Goal: Navigation & Orientation: Find specific page/section

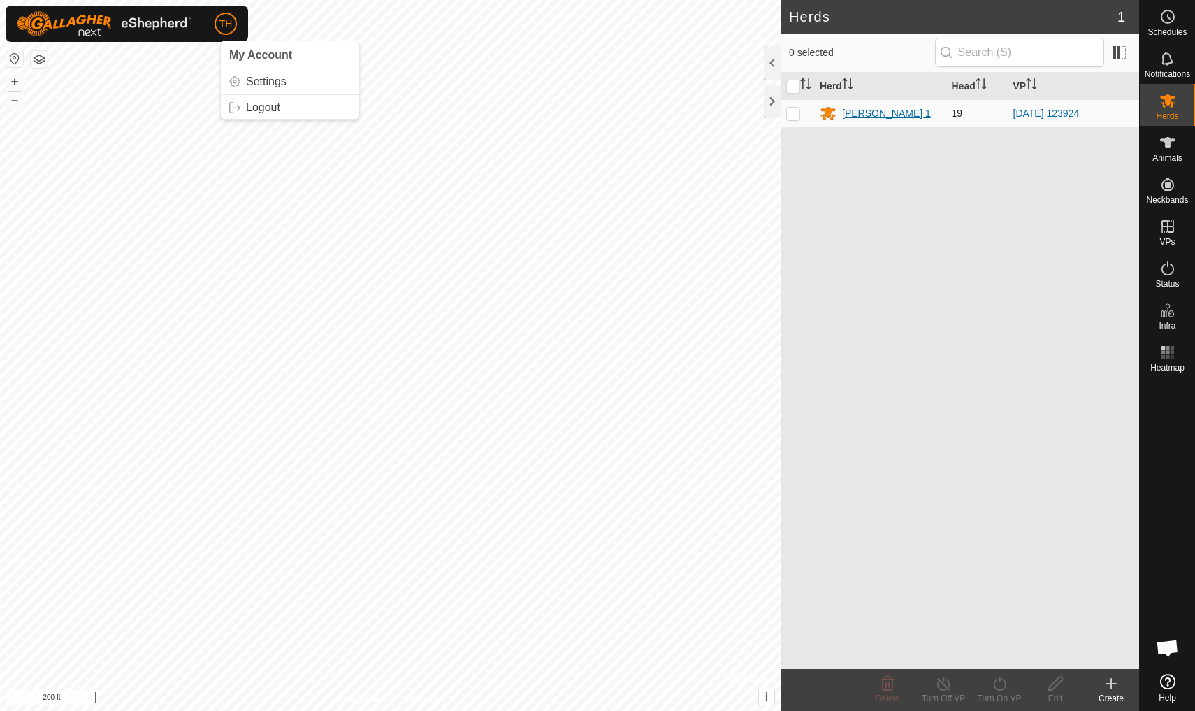
click at [854, 113] on div "[PERSON_NAME] 1" at bounding box center [886, 113] width 89 height 15
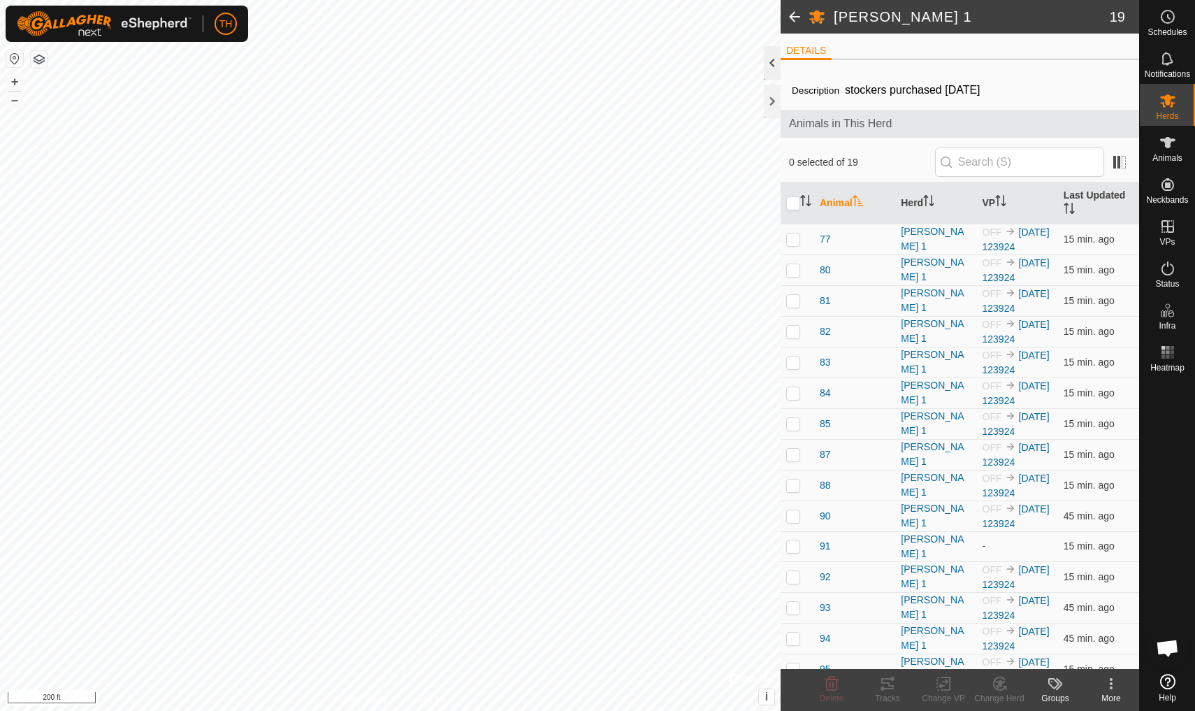
click at [772, 62] on div at bounding box center [772, 63] width 17 height 34
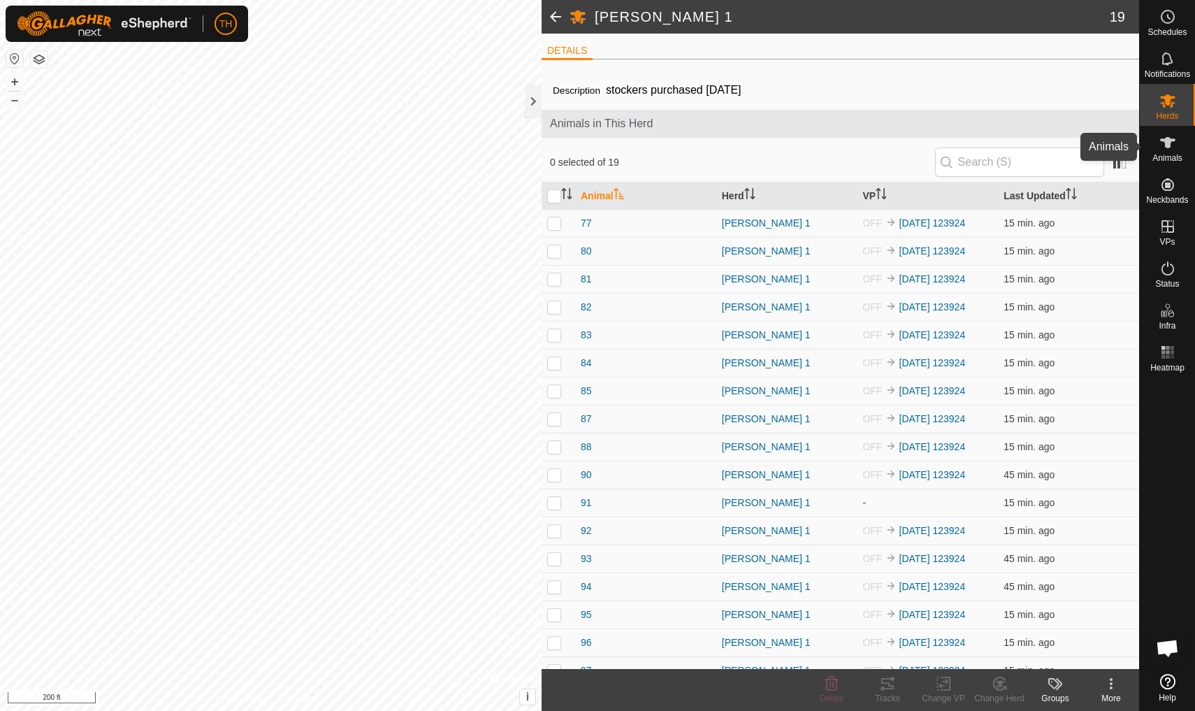
click at [925, 144] on icon at bounding box center [1167, 142] width 15 height 11
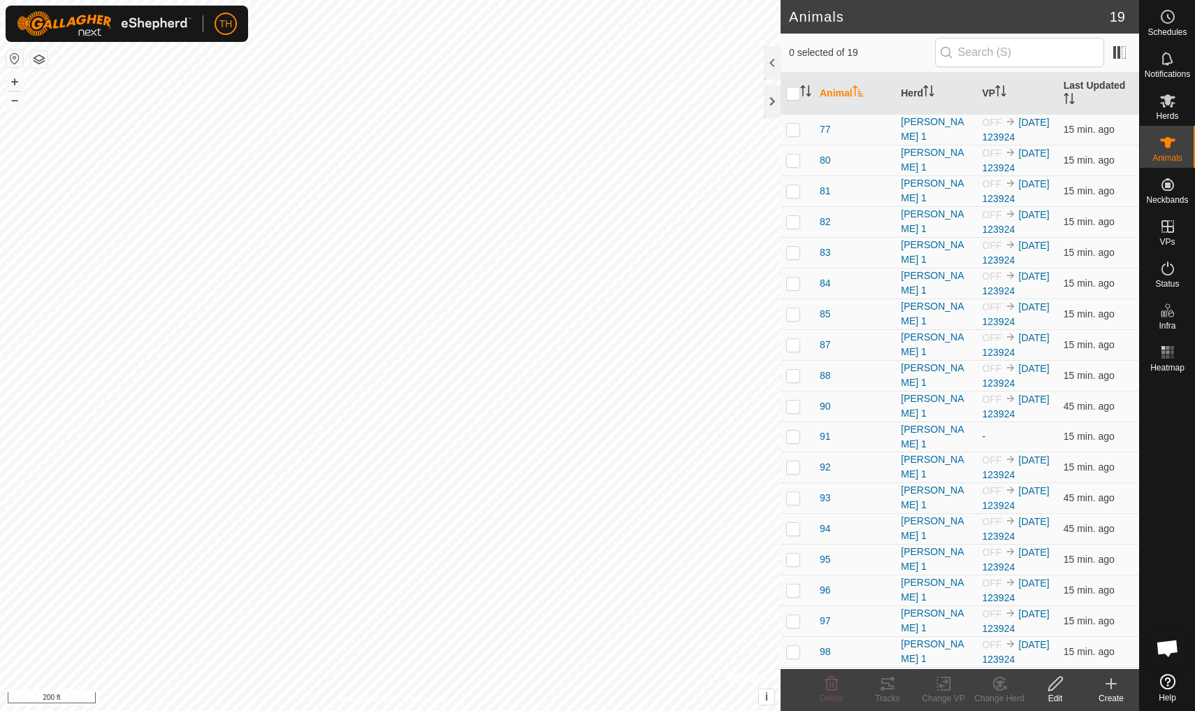
click at [925, 144] on icon at bounding box center [1167, 142] width 15 height 11
click at [925, 104] on icon at bounding box center [1167, 100] width 15 height 13
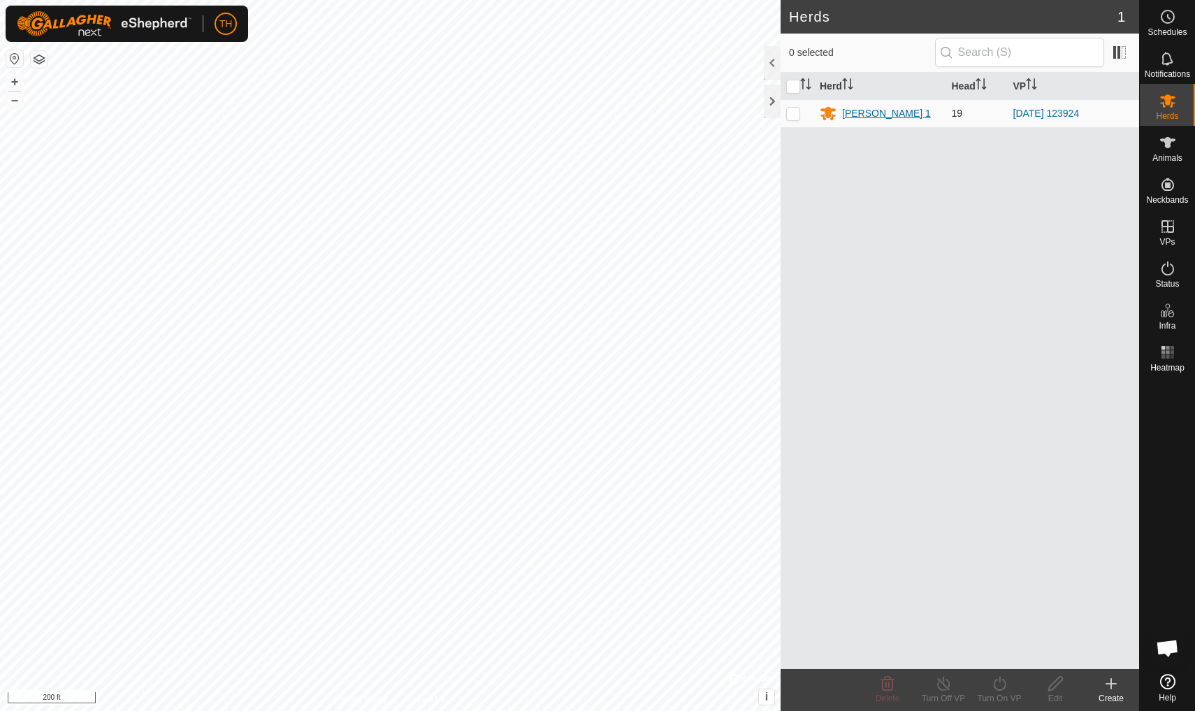
click at [861, 113] on div "[PERSON_NAME] 1" at bounding box center [886, 113] width 89 height 15
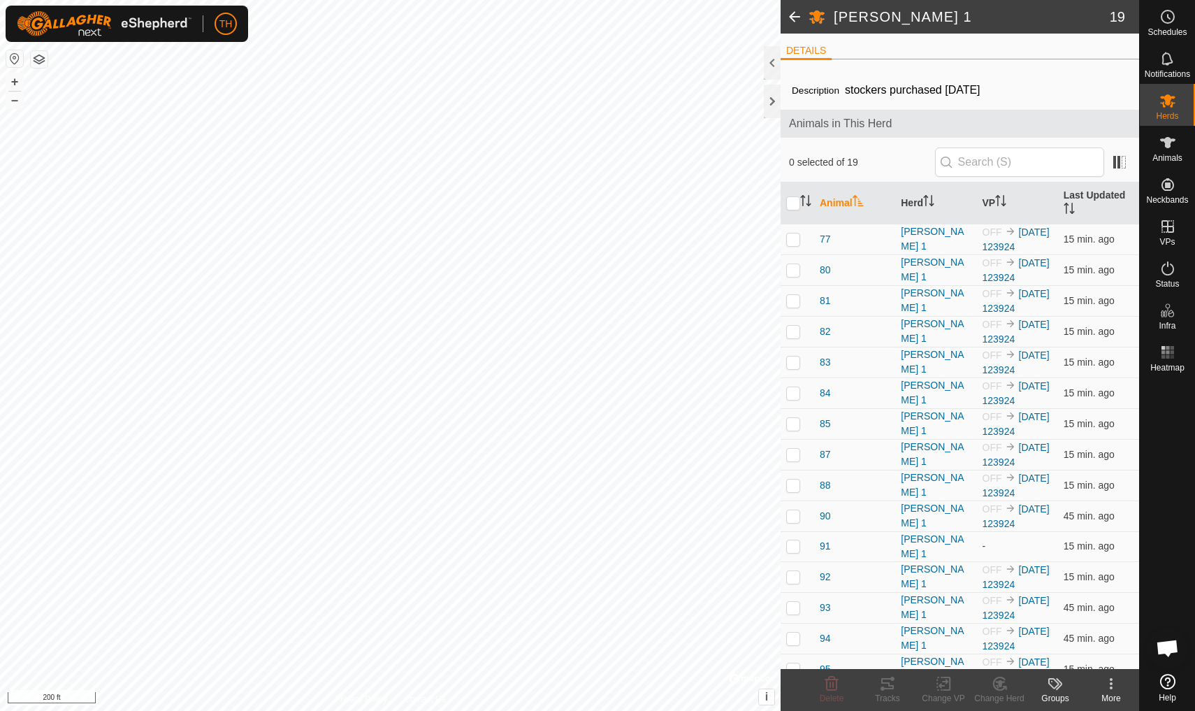
click at [796, 15] on span at bounding box center [795, 17] width 28 height 34
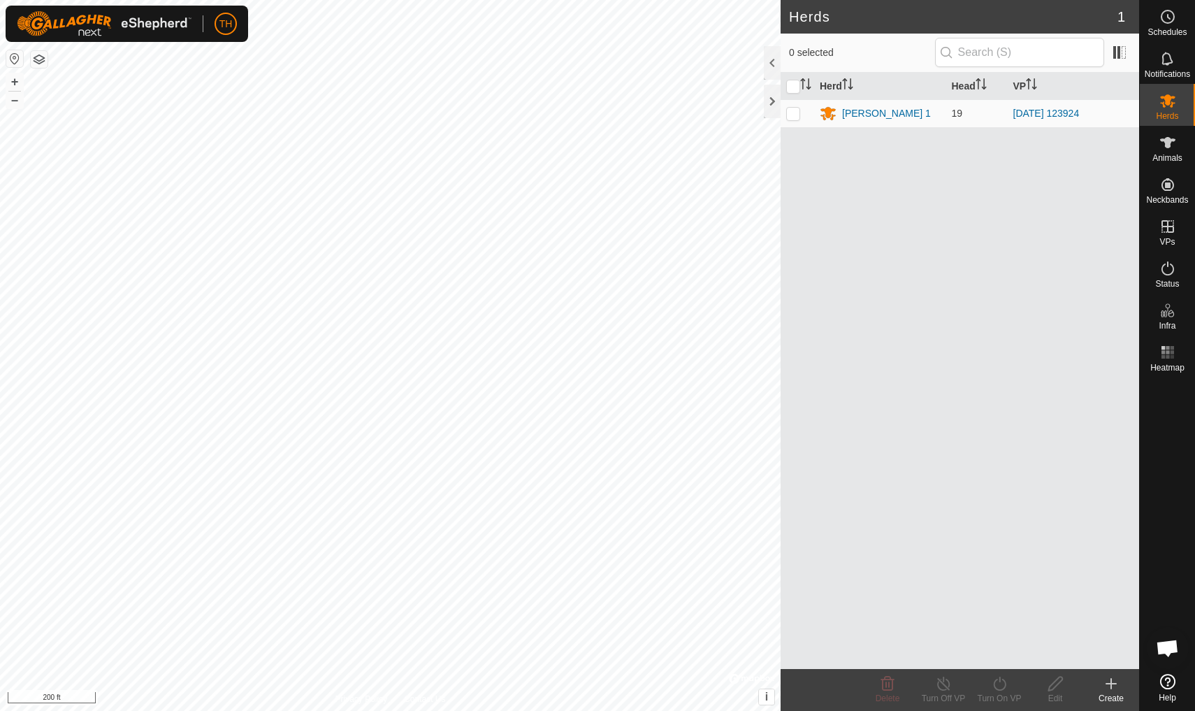
click at [796, 15] on h2 "Herds" at bounding box center [953, 16] width 329 height 17
click at [772, 94] on div at bounding box center [772, 102] width 17 height 34
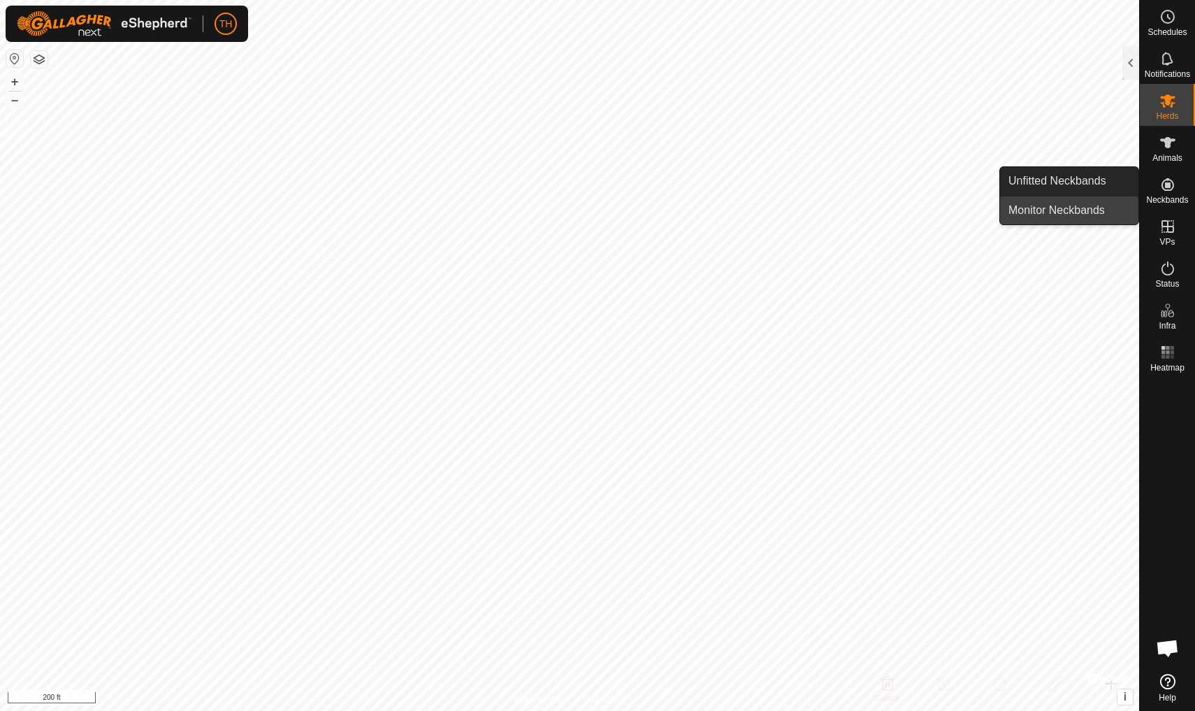
click at [925, 210] on link "Monitor Neckbands" at bounding box center [1069, 210] width 138 height 28
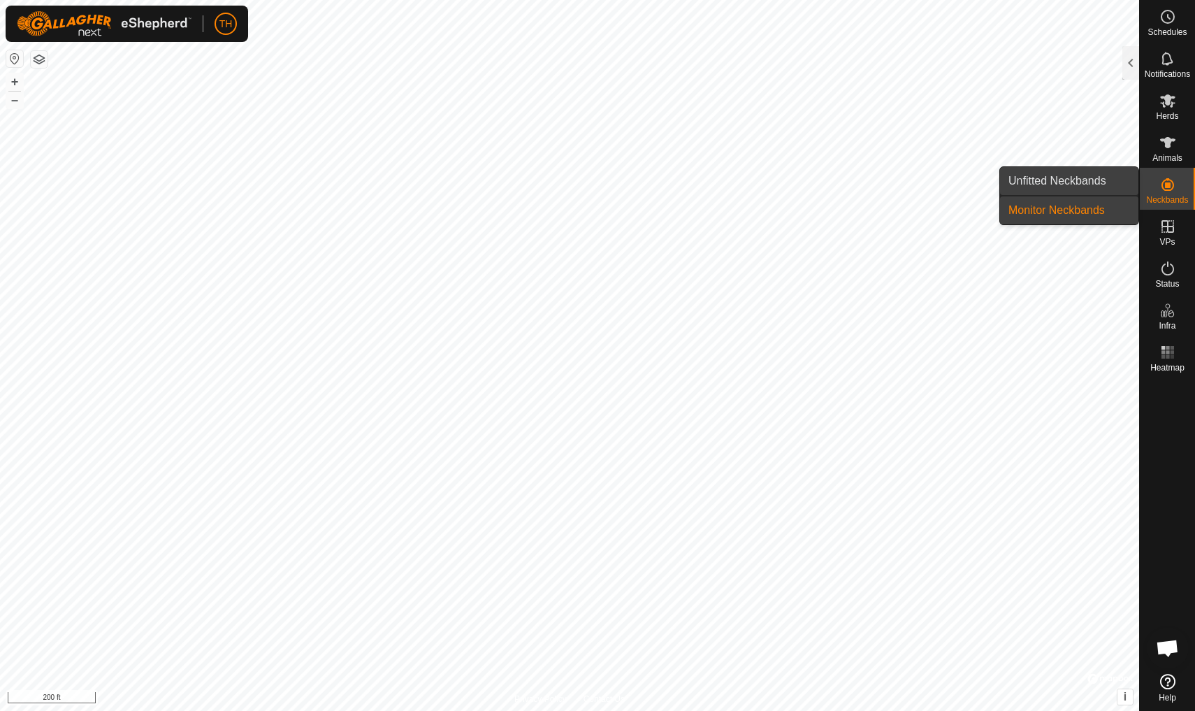
click at [925, 182] on link "Unfitted Neckbands" at bounding box center [1069, 181] width 138 height 28
click at [925, 187] on icon at bounding box center [1168, 184] width 13 height 13
click at [925, 211] on link "Monitor Neckbands" at bounding box center [1069, 210] width 138 height 28
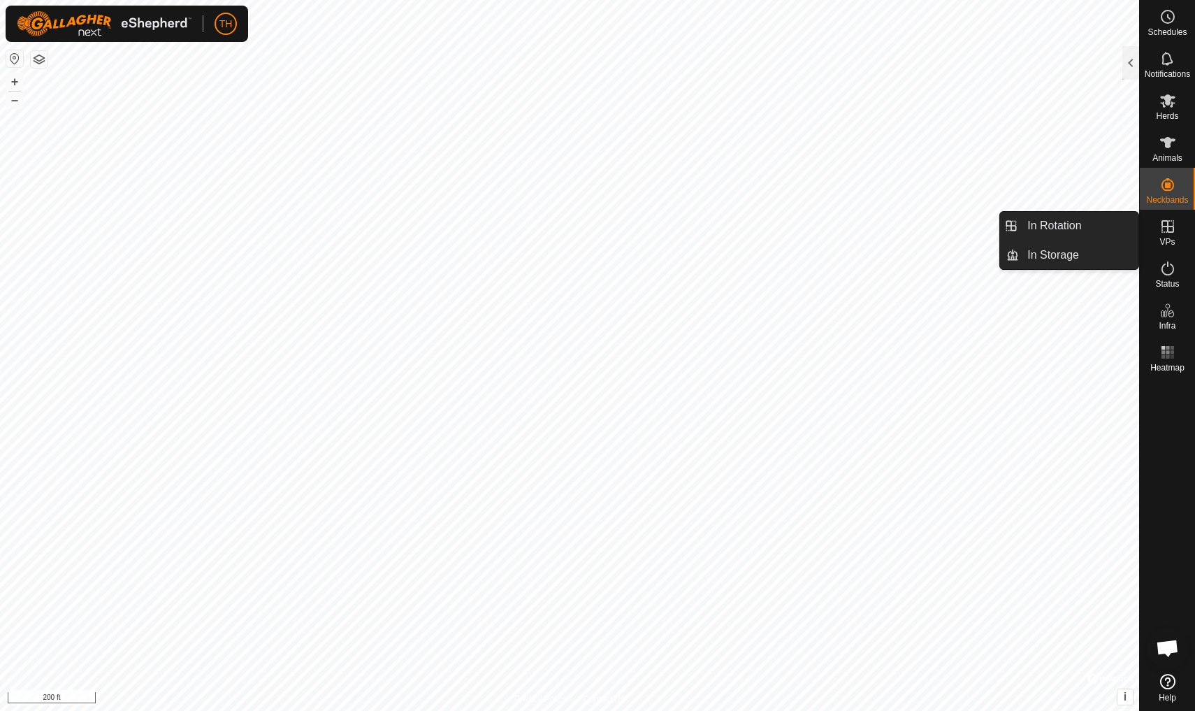
click at [925, 231] on icon at bounding box center [1168, 226] width 13 height 13
click at [925, 229] on link "In Rotation" at bounding box center [1079, 226] width 120 height 28
click at [925, 226] on link "In Rotation" at bounding box center [1079, 226] width 120 height 28
click at [925, 222] on icon at bounding box center [1168, 226] width 17 height 17
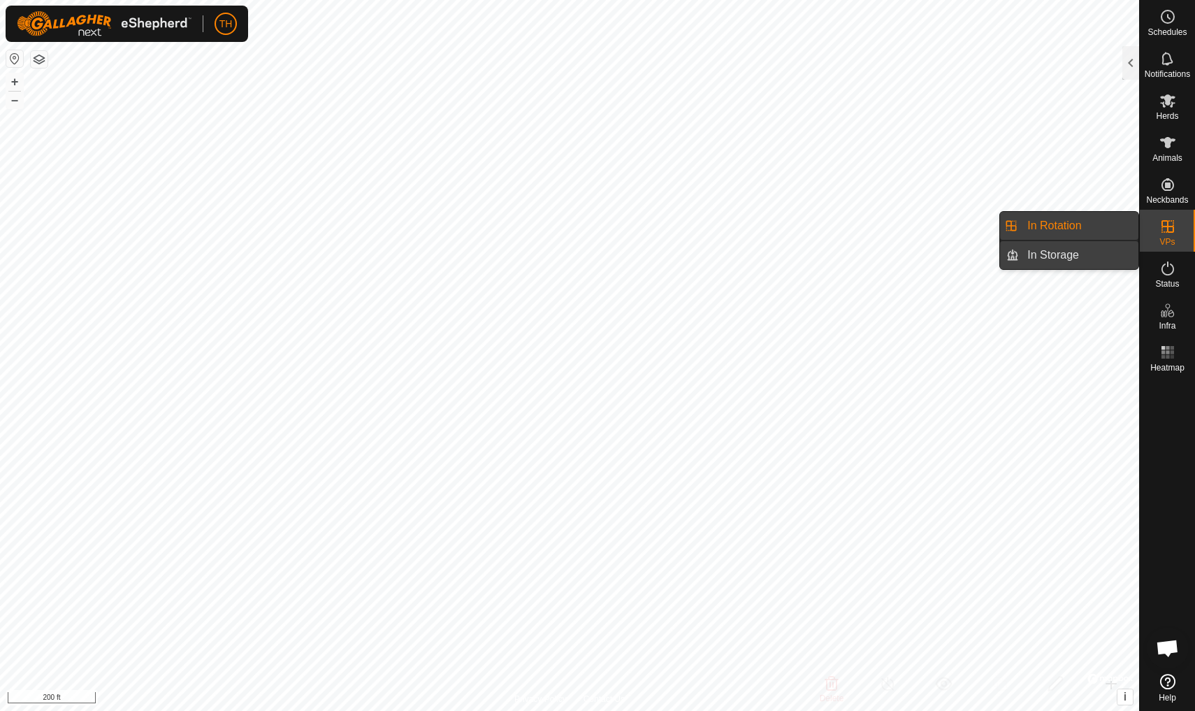
click at [925, 251] on span "In Storage" at bounding box center [1054, 255] width 52 height 17
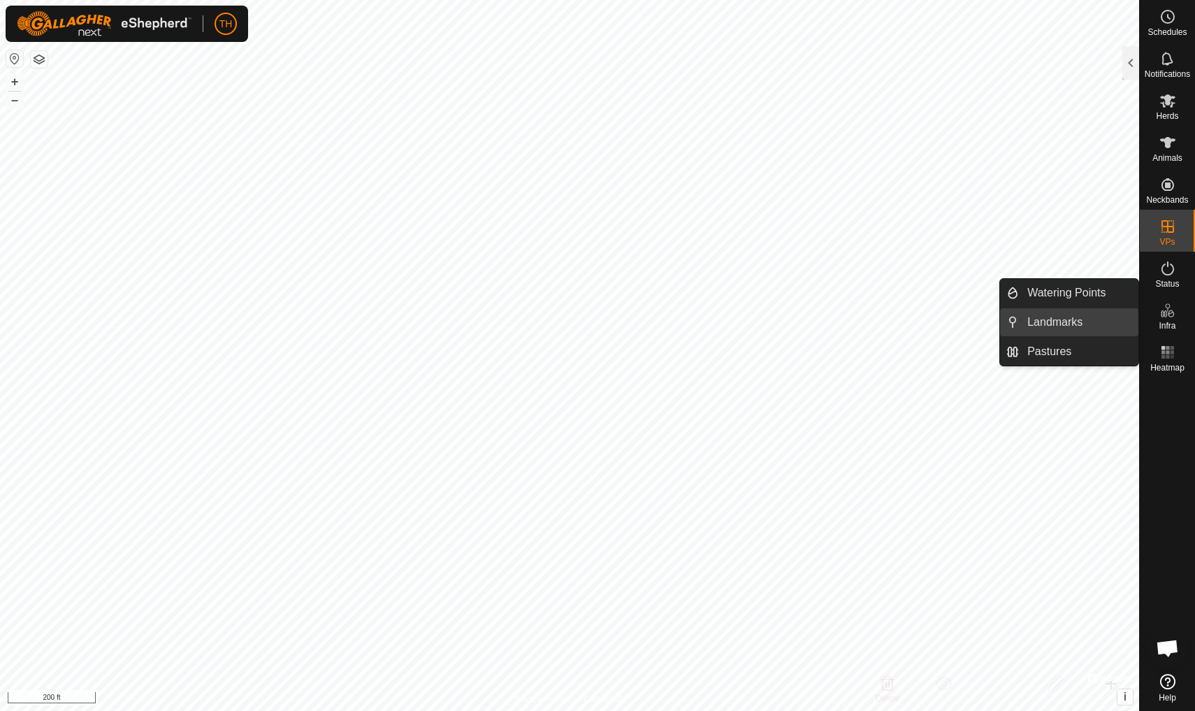
click at [925, 321] on link "Landmarks" at bounding box center [1079, 322] width 120 height 28
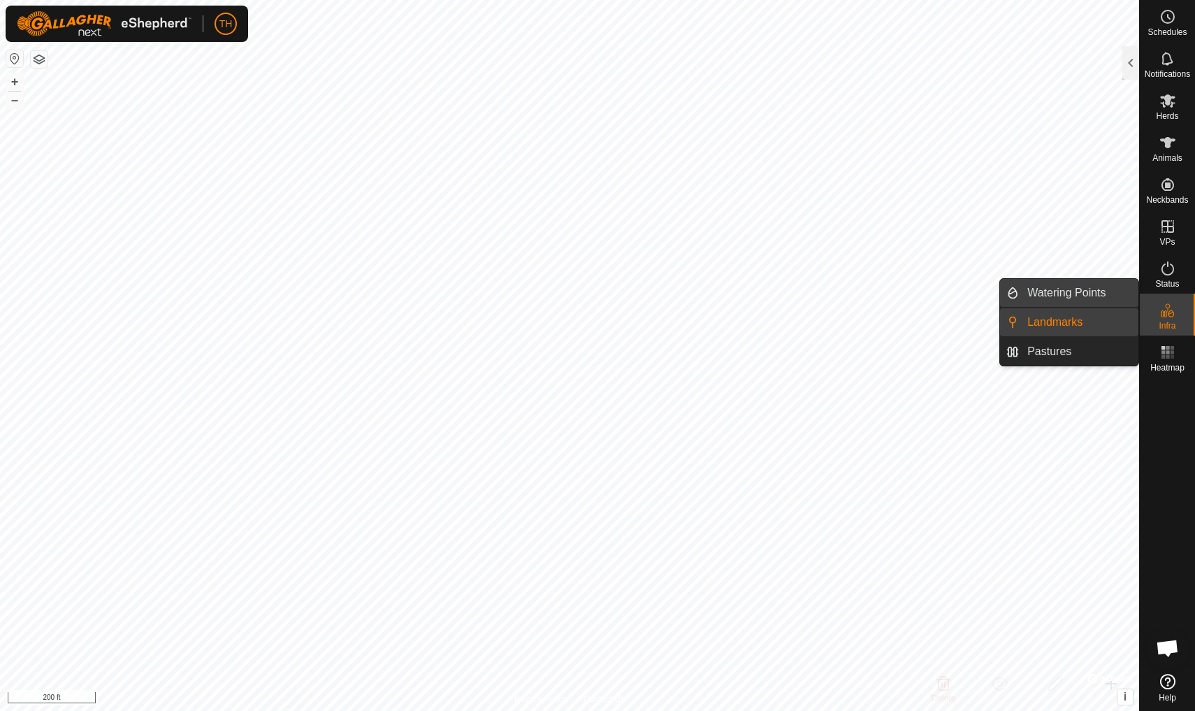
click at [925, 290] on span "Watering Points" at bounding box center [1067, 293] width 78 height 17
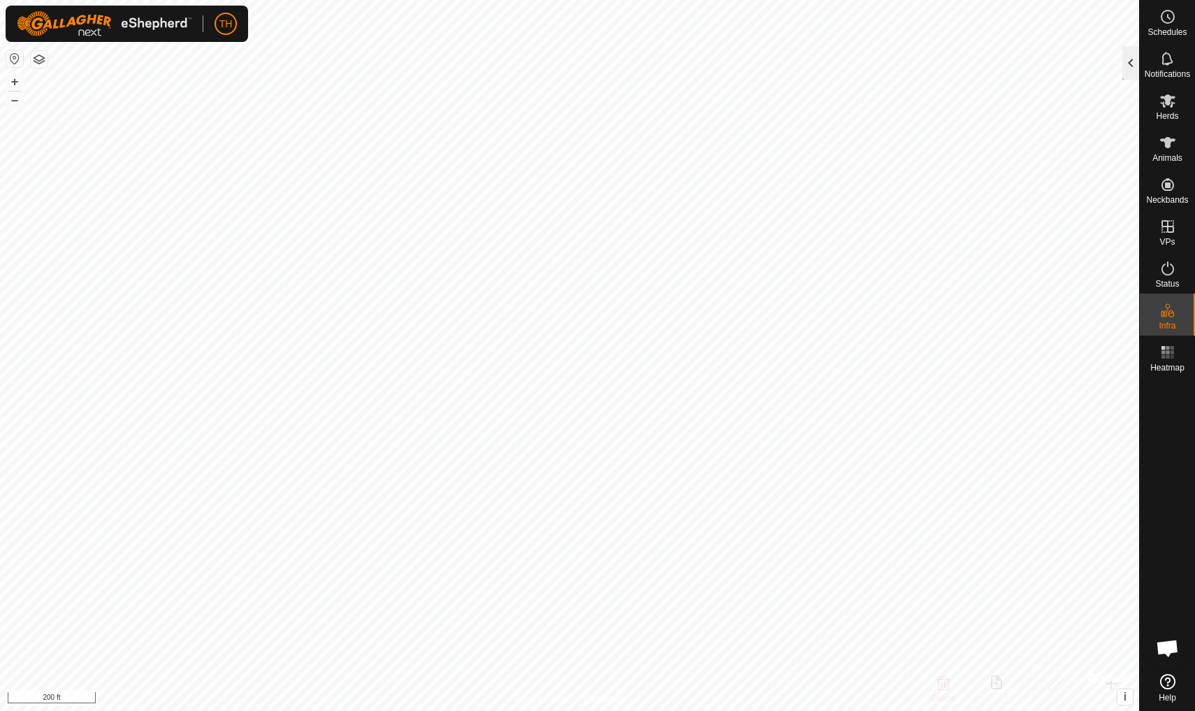
click at [925, 59] on div at bounding box center [1131, 63] width 17 height 34
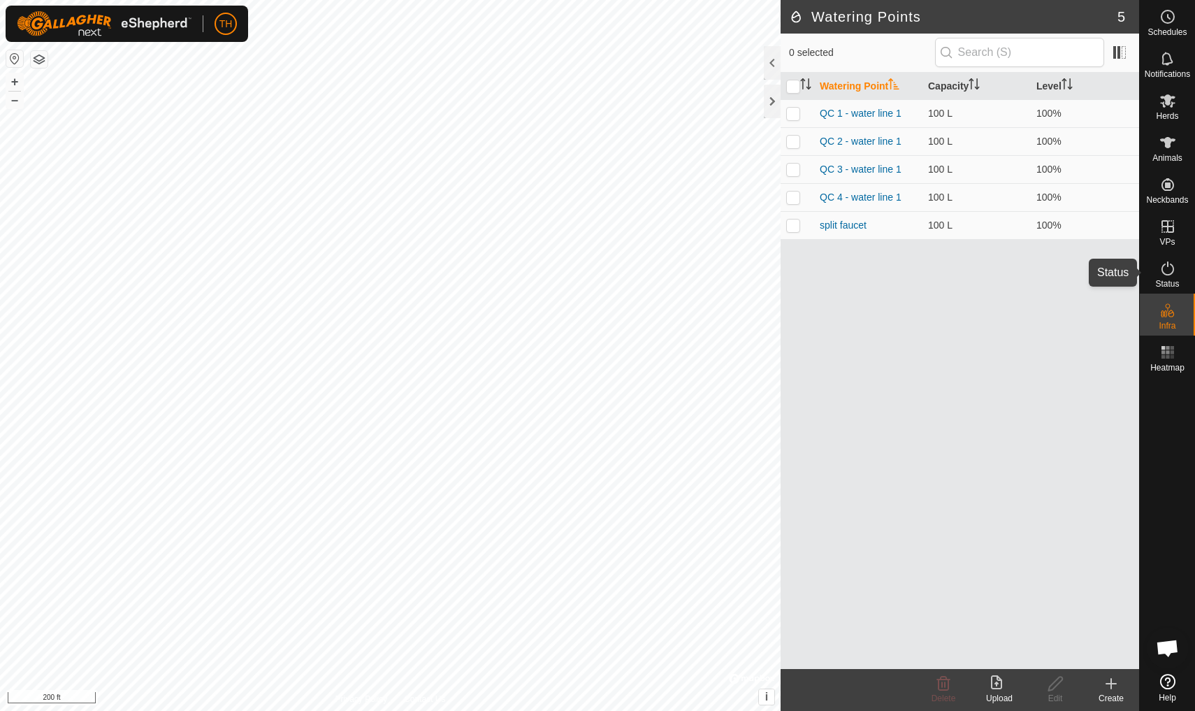
click at [925, 269] on icon at bounding box center [1168, 268] width 17 height 17
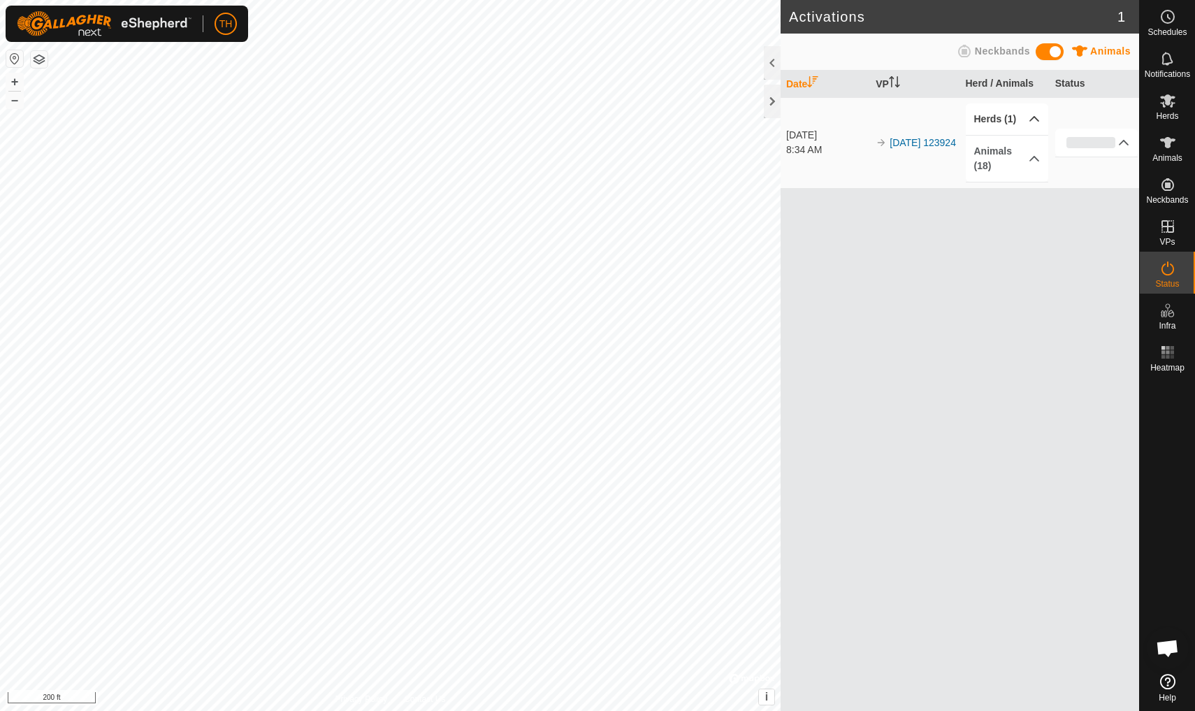
click at [925, 117] on icon at bounding box center [1034, 118] width 11 height 11
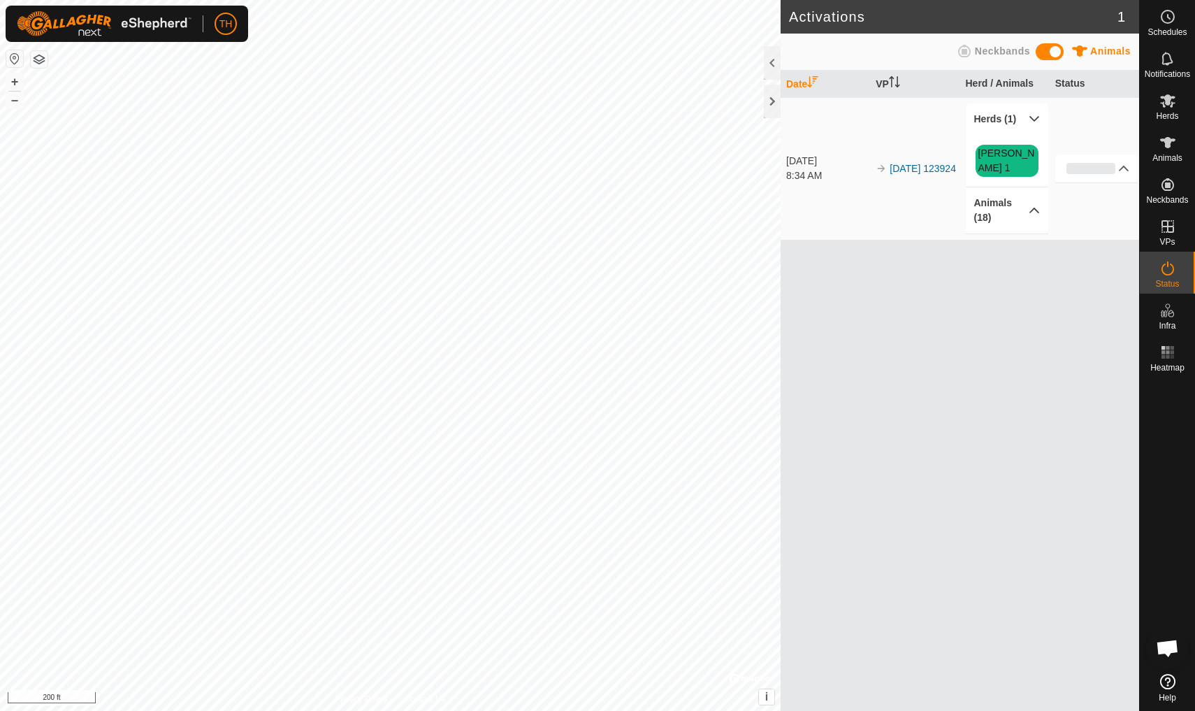
click at [925, 208] on icon at bounding box center [1035, 211] width 10 height 6
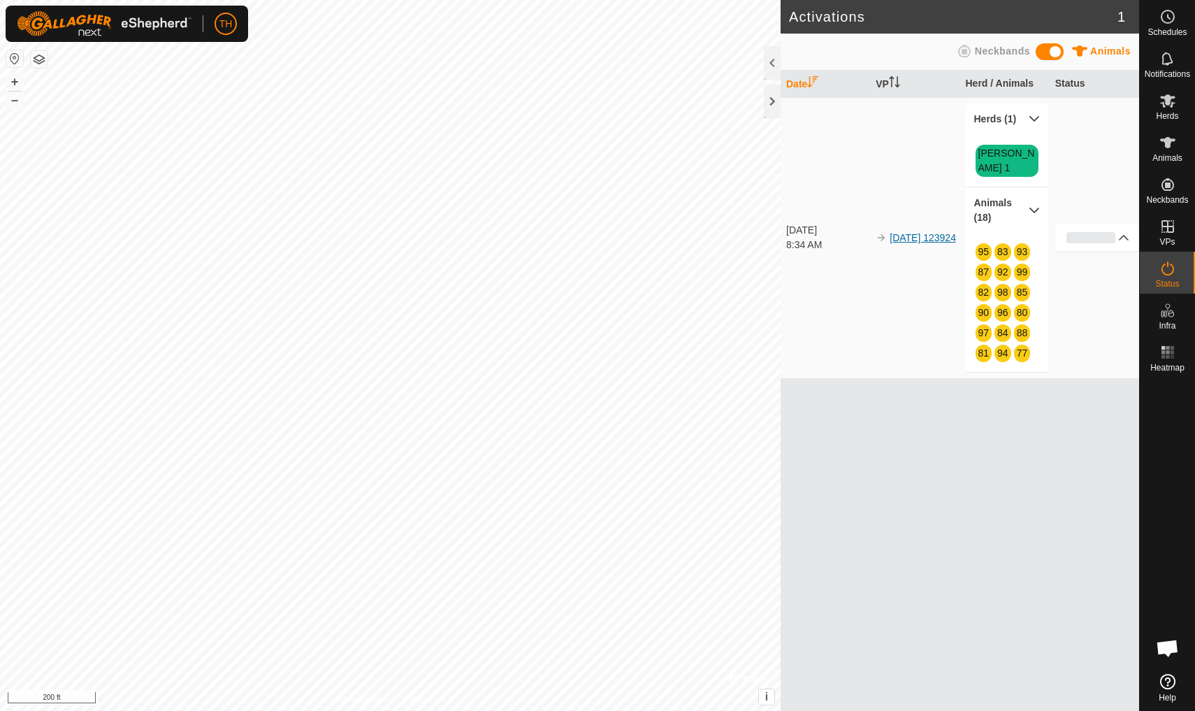
click at [905, 232] on link "[DATE] 123924" at bounding box center [923, 237] width 66 height 11
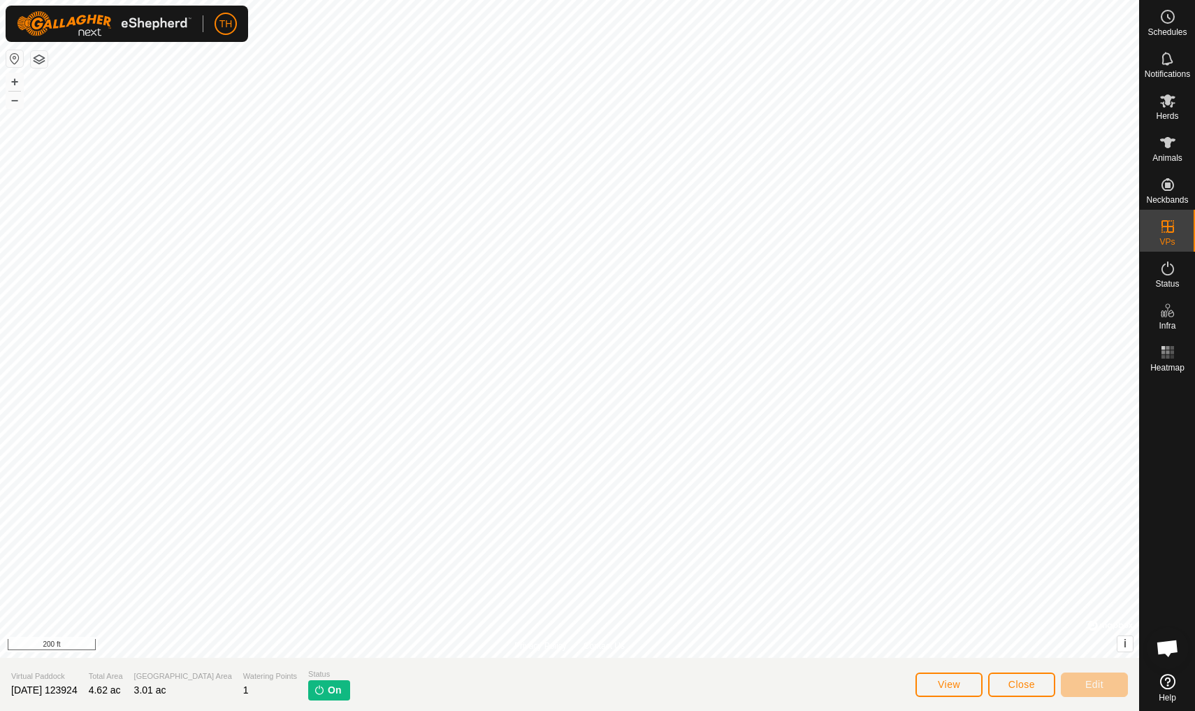
click at [925, 620] on span "View" at bounding box center [949, 684] width 22 height 11
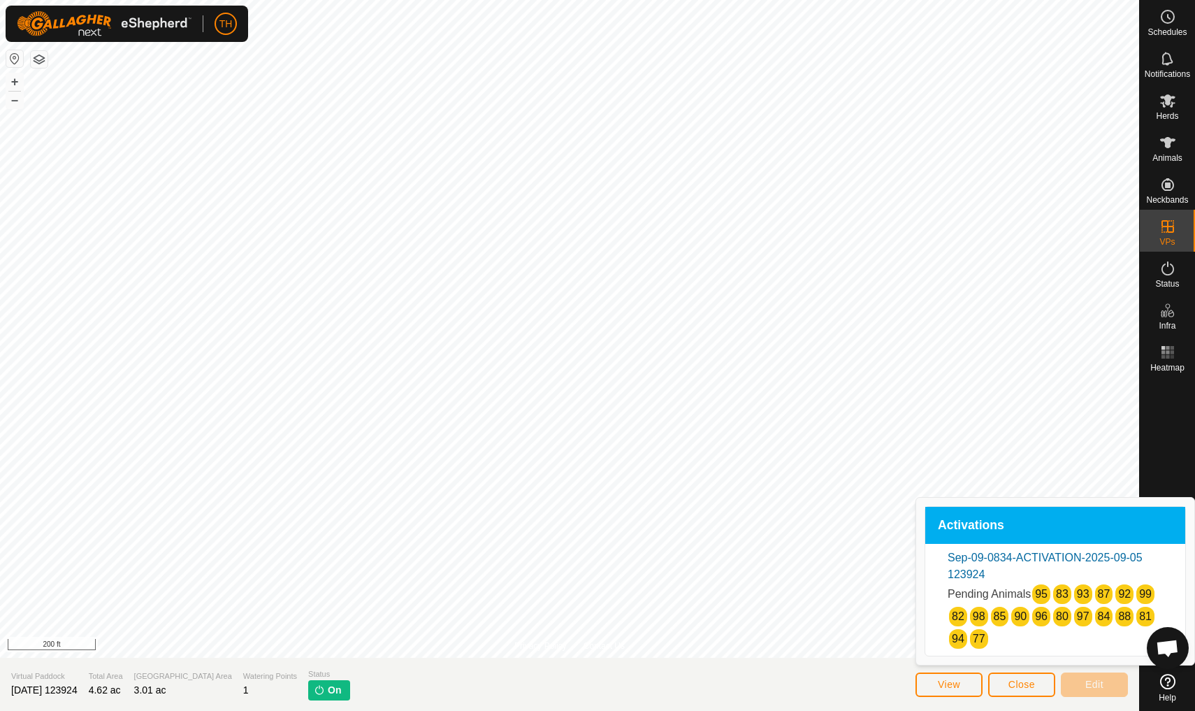
click at [925, 620] on span "Close" at bounding box center [1022, 684] width 27 height 11
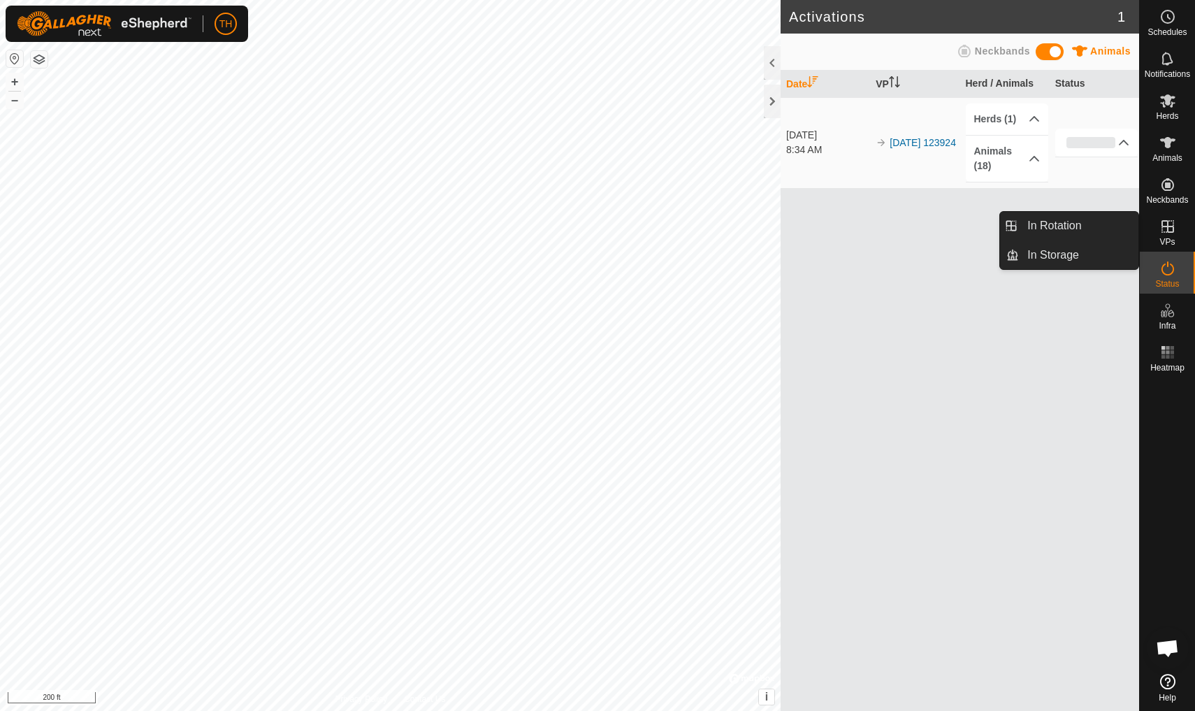
click at [925, 231] on icon at bounding box center [1168, 226] width 17 height 17
click at [925, 225] on span "In Rotation" at bounding box center [1055, 225] width 54 height 17
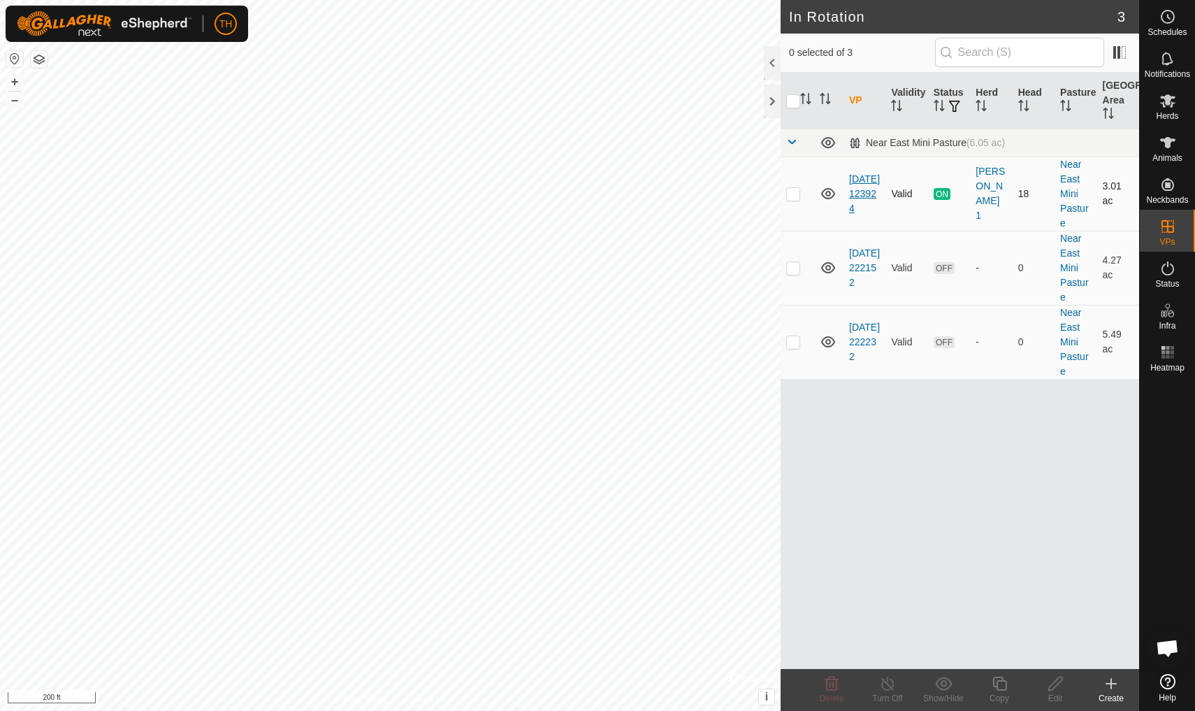
click at [866, 187] on link "[DATE] 123924" at bounding box center [864, 193] width 31 height 41
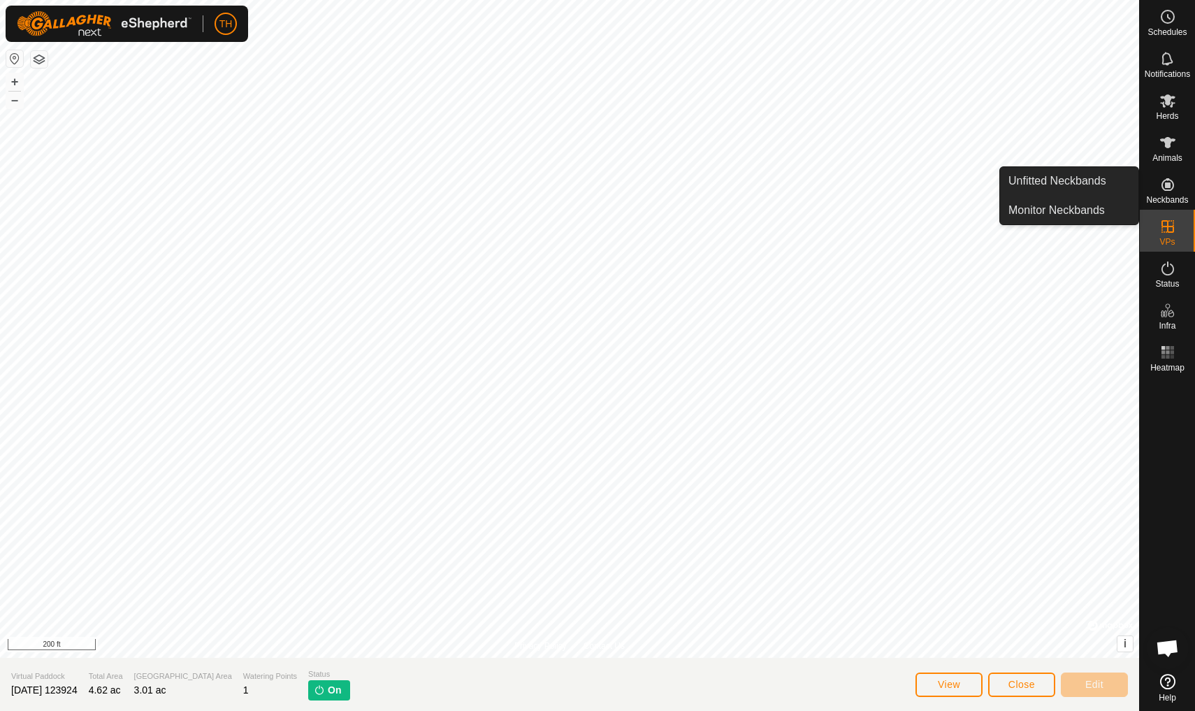
click at [925, 192] on icon at bounding box center [1168, 184] width 17 height 17
click at [925, 210] on span "Monitor Neckbands" at bounding box center [1057, 210] width 96 height 17
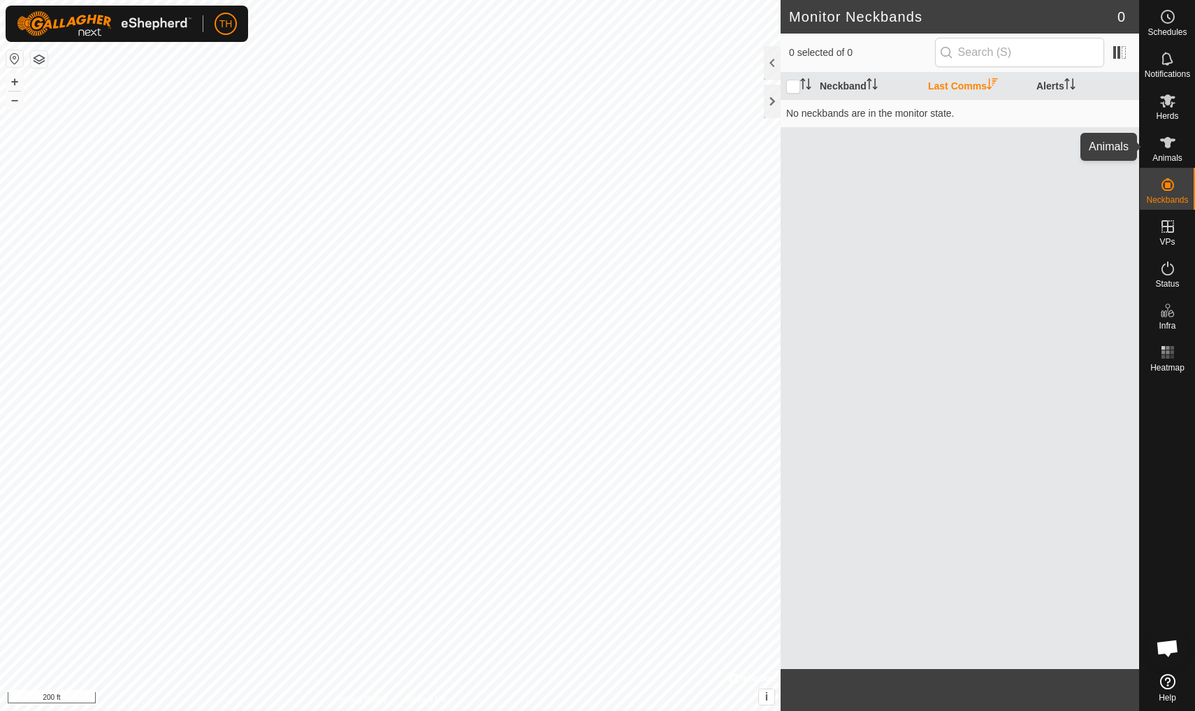
click at [925, 142] on icon at bounding box center [1167, 142] width 15 height 11
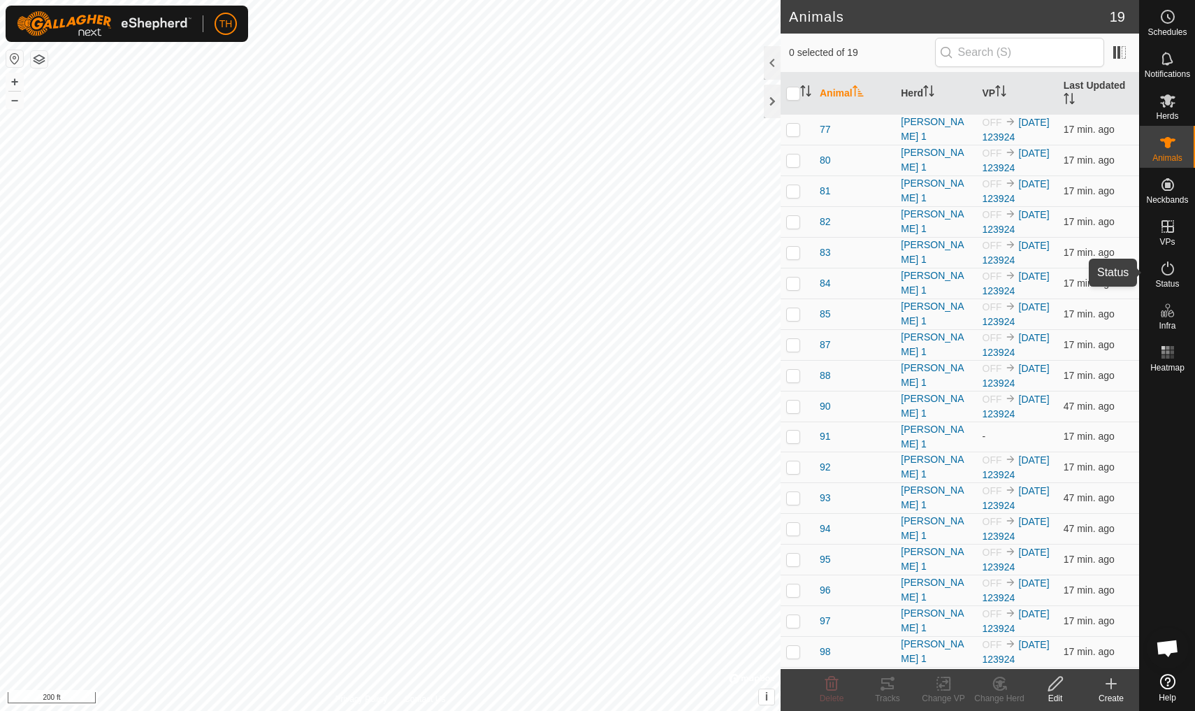
click at [925, 268] on icon at bounding box center [1168, 268] width 17 height 17
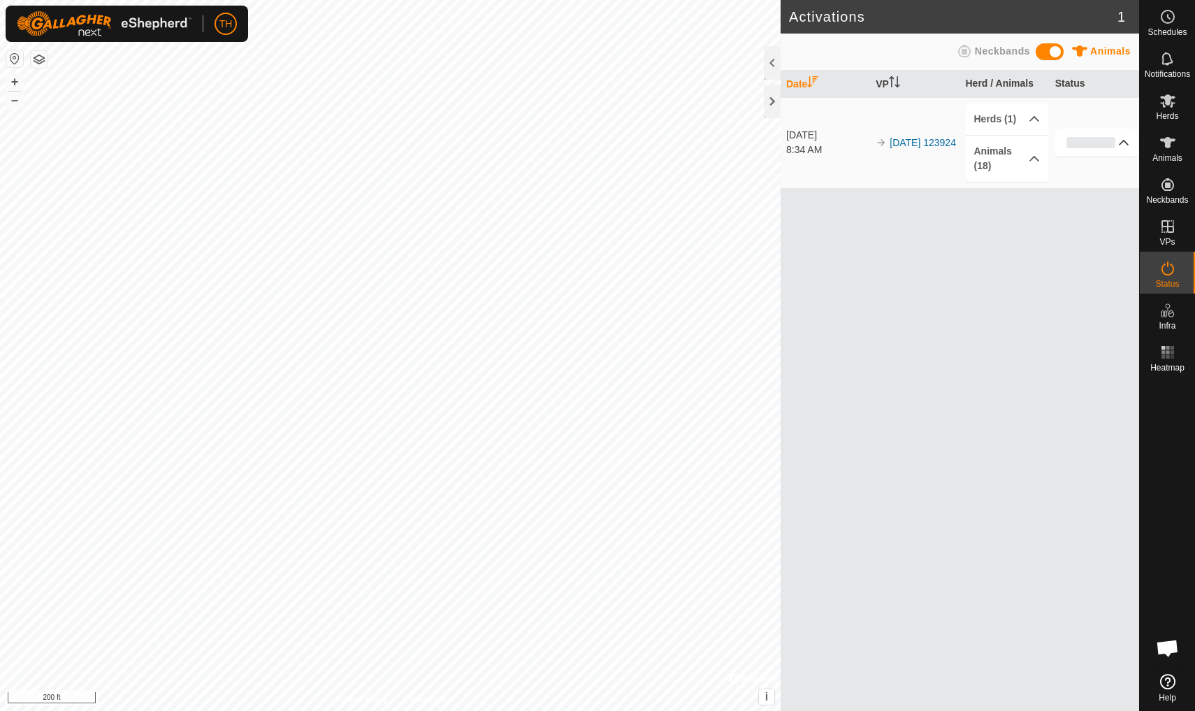
click at [925, 143] on p-accordion-header "0%" at bounding box center [1097, 143] width 83 height 28
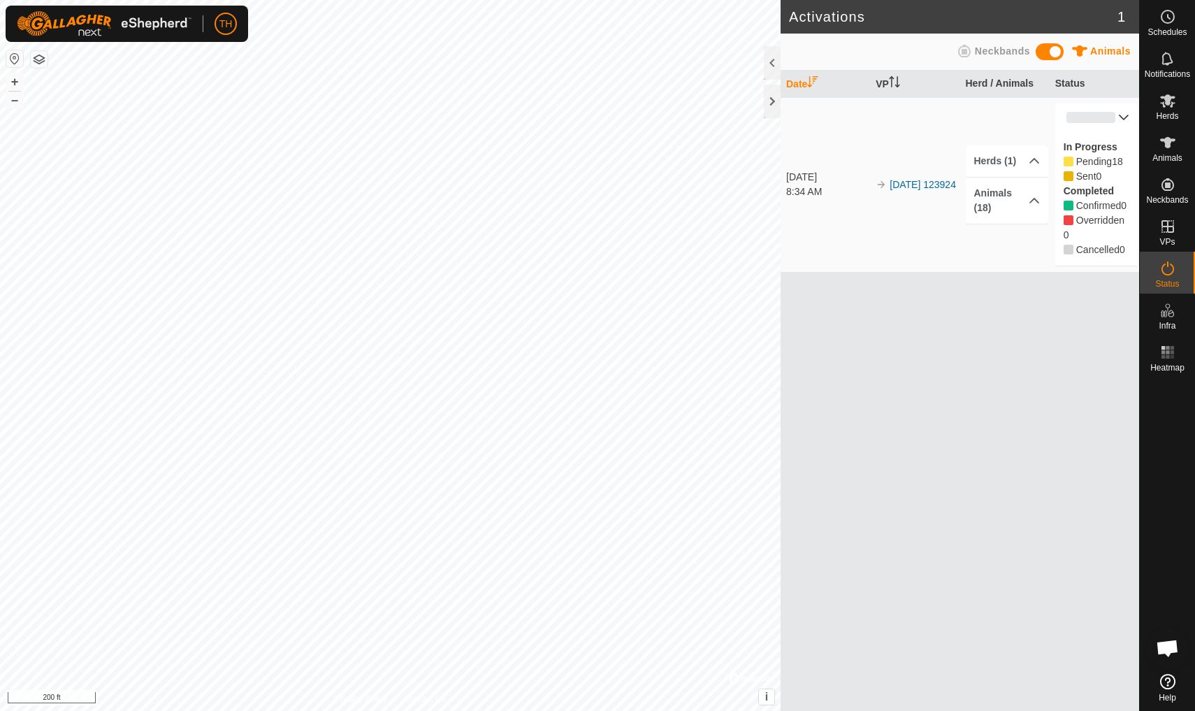
click at [925, 366] on div "Date VP Herd / Animals Status [DATE] 8:34 AM 2025-09-05 123924 Herds (1) [PERSO…" at bounding box center [960, 391] width 359 height 640
click at [925, 159] on icon at bounding box center [1034, 160] width 11 height 11
click at [925, 224] on icon at bounding box center [1035, 227] width 10 height 6
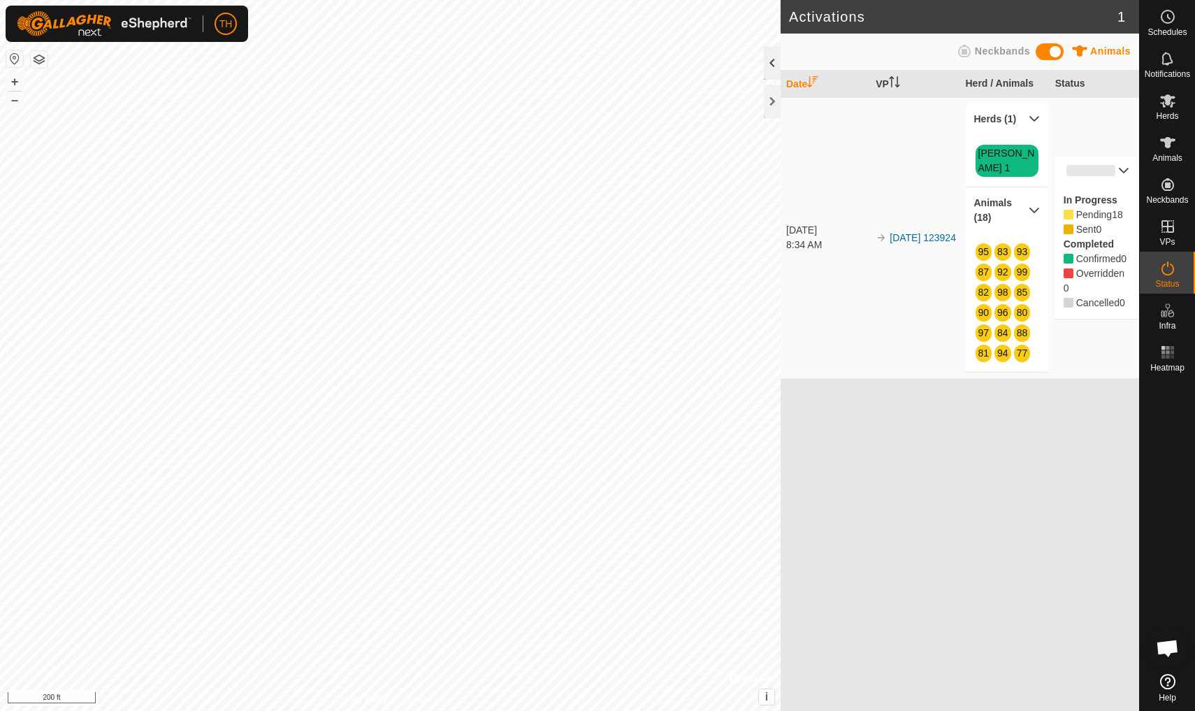
click at [772, 59] on div at bounding box center [772, 63] width 17 height 34
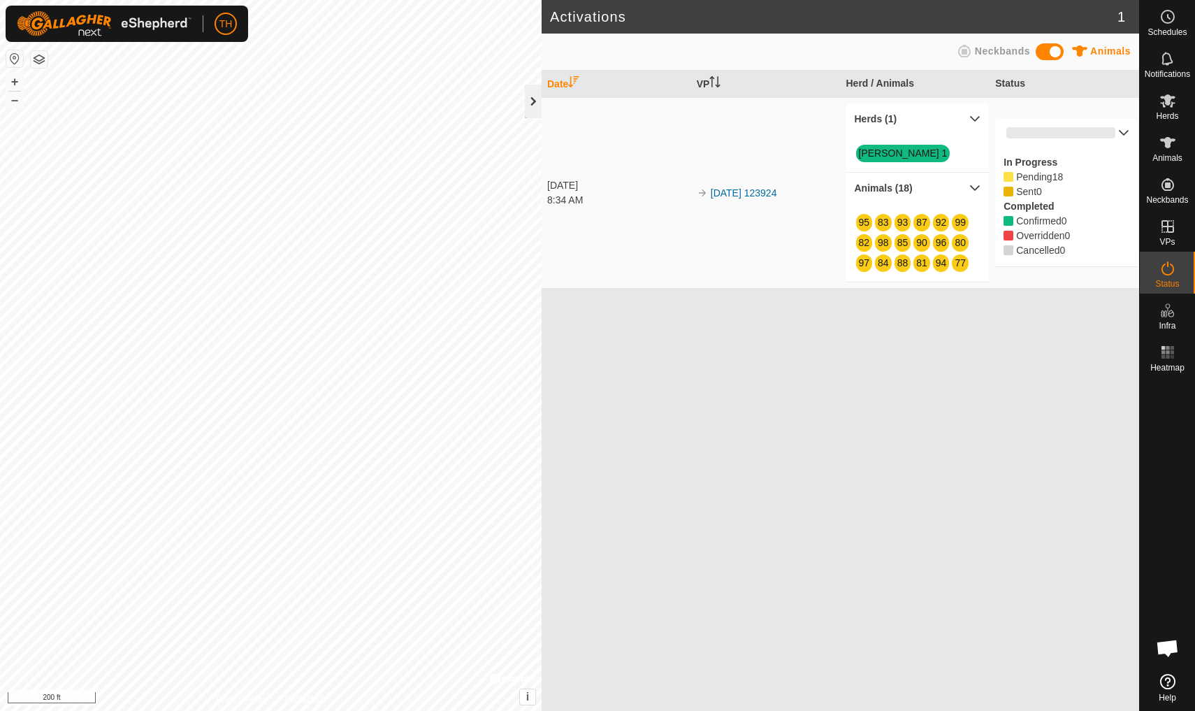
click at [529, 99] on div at bounding box center [533, 102] width 17 height 34
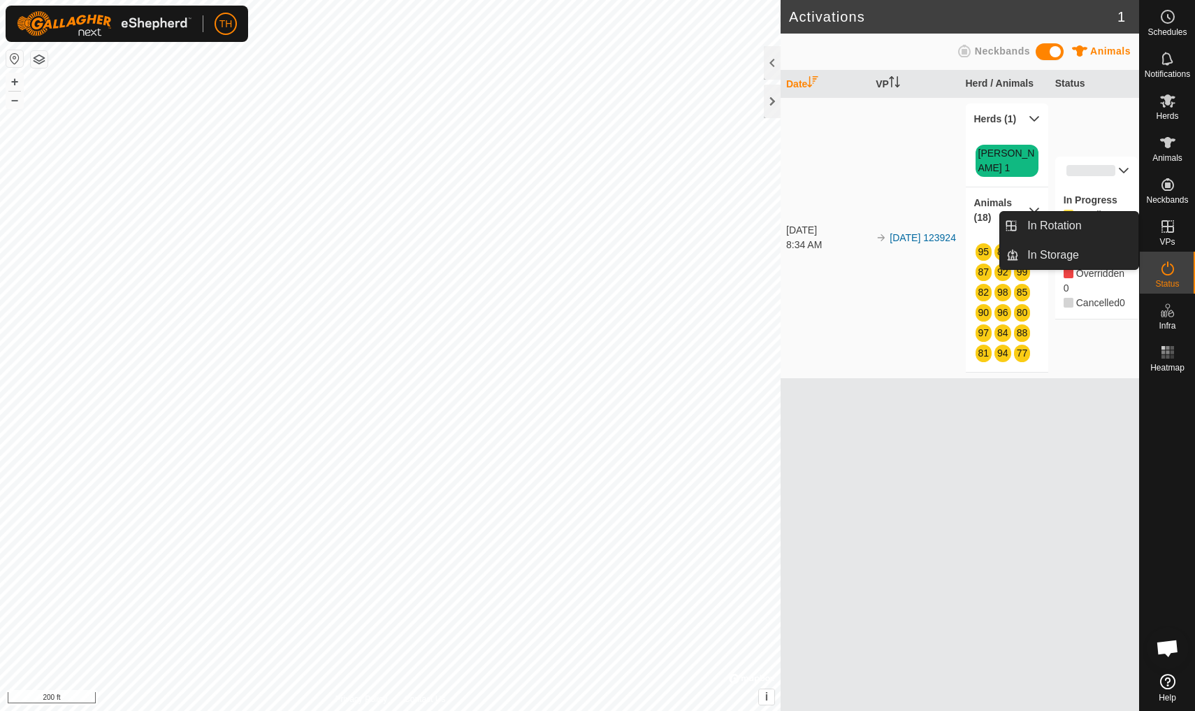
click at [925, 231] on icon at bounding box center [1168, 226] width 17 height 17
click at [925, 187] on icon at bounding box center [1168, 184] width 13 height 13
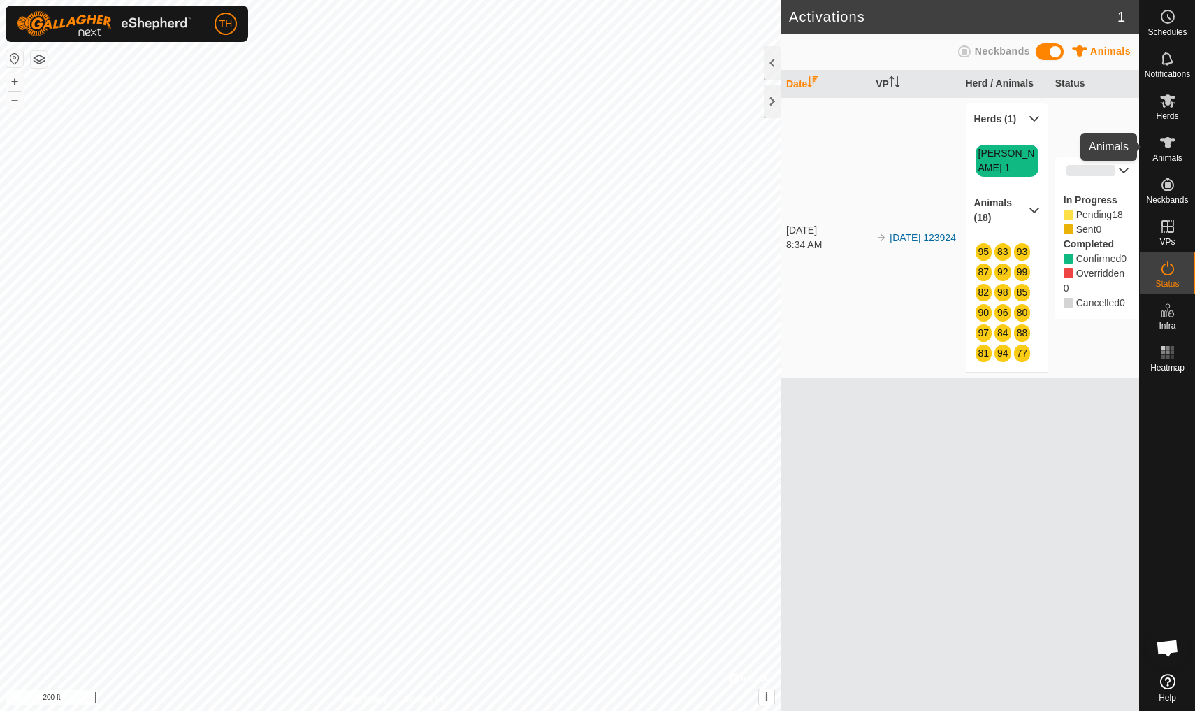
click at [925, 138] on icon at bounding box center [1167, 142] width 15 height 11
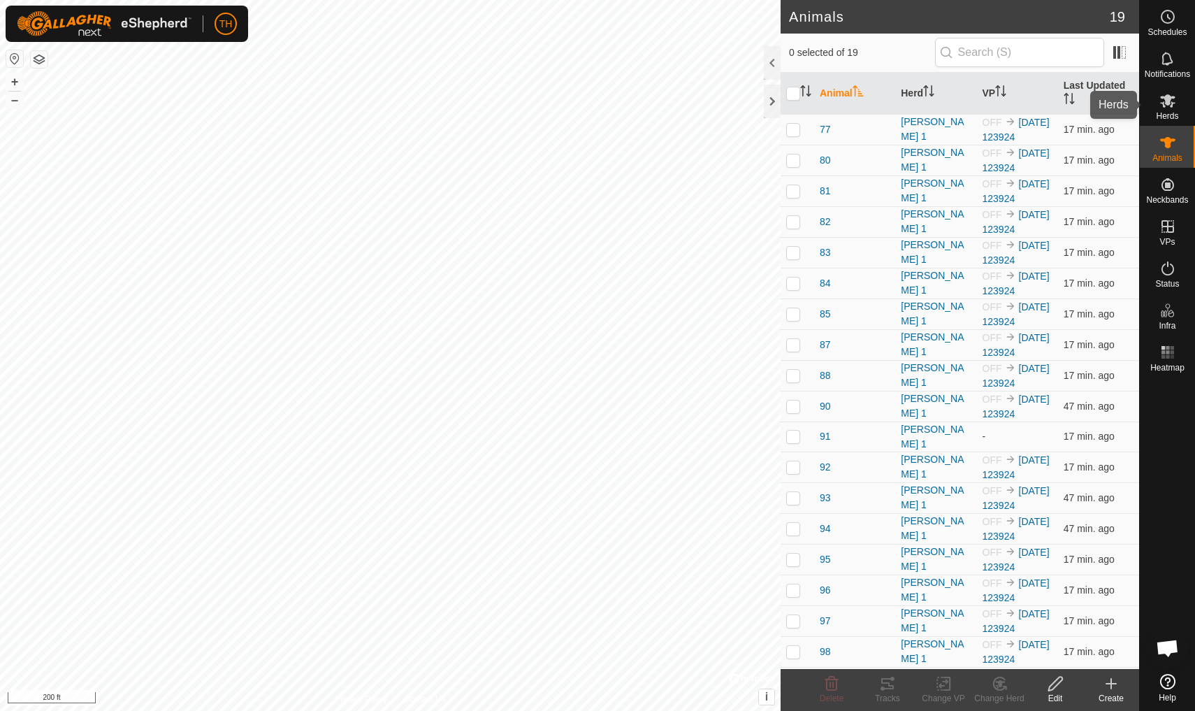
click at [925, 103] on icon at bounding box center [1167, 100] width 15 height 13
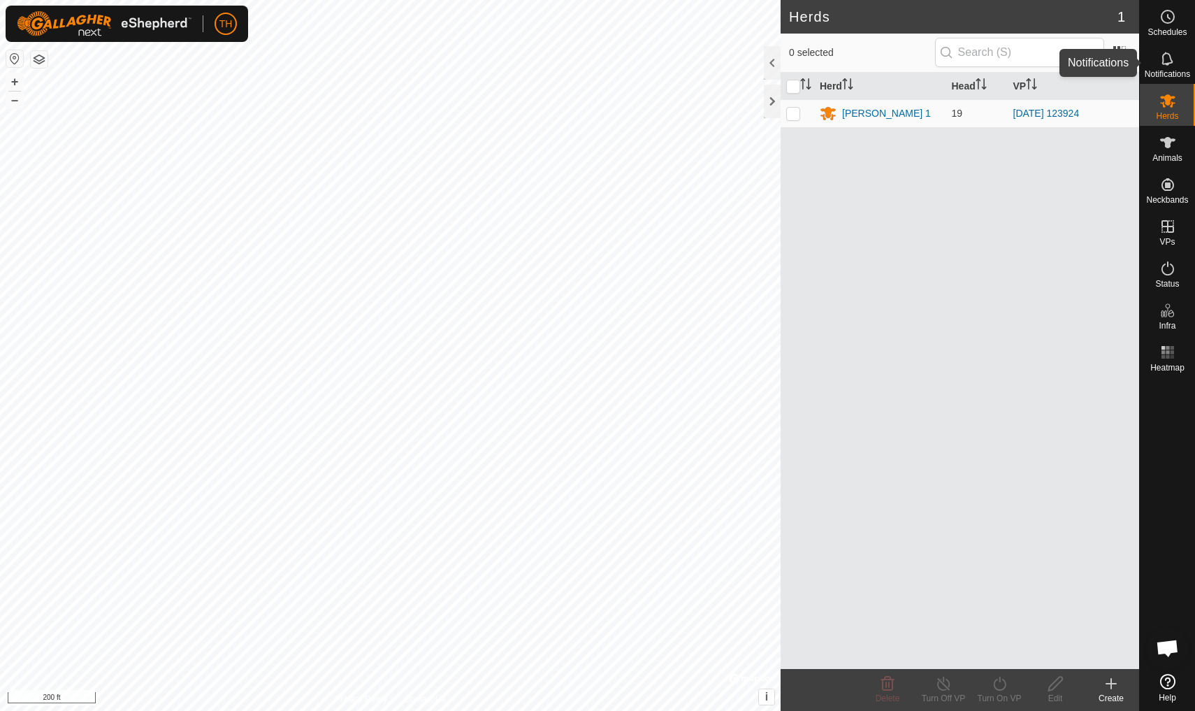
click at [925, 57] on icon at bounding box center [1168, 58] width 17 height 17
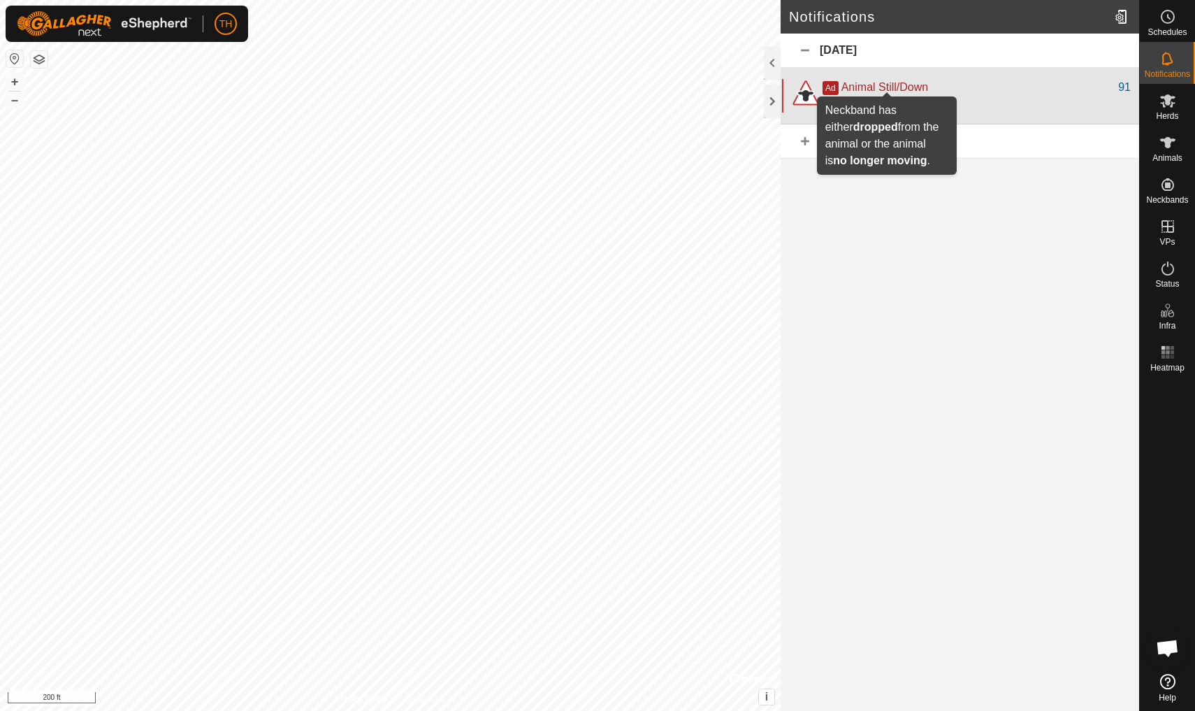
click at [923, 89] on span "Animal Still/Down" at bounding box center [885, 87] width 87 height 12
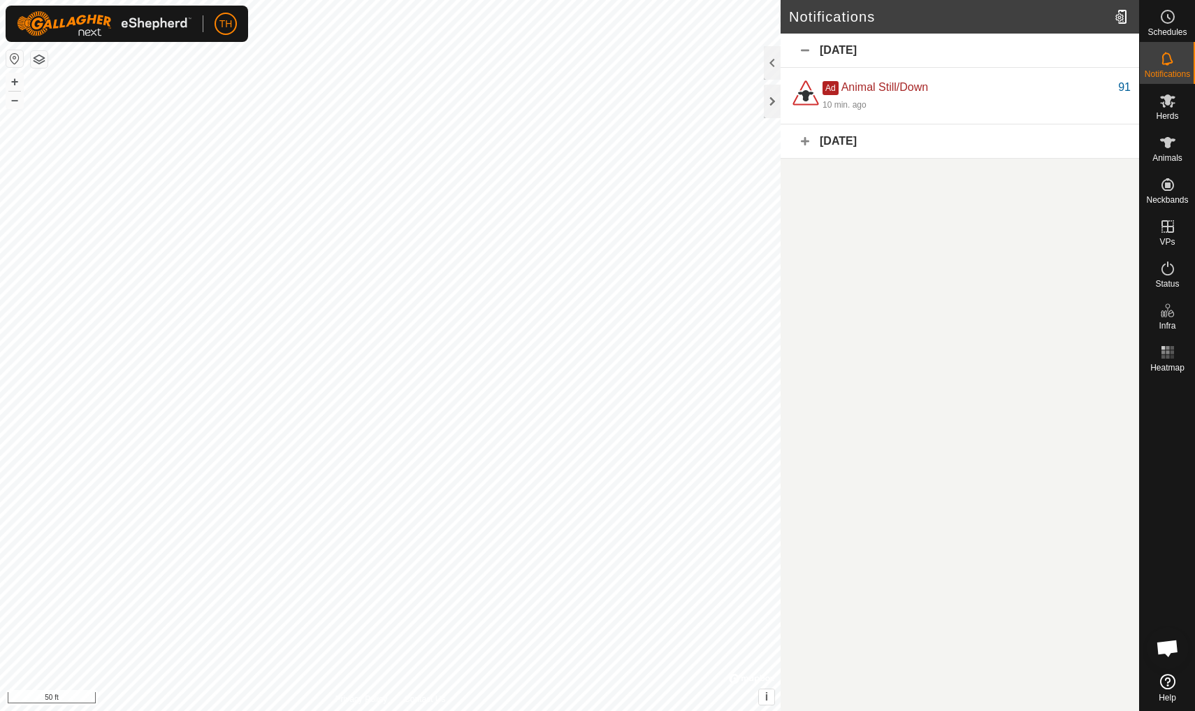
click at [807, 50] on div "[DATE]" at bounding box center [960, 51] width 359 height 34
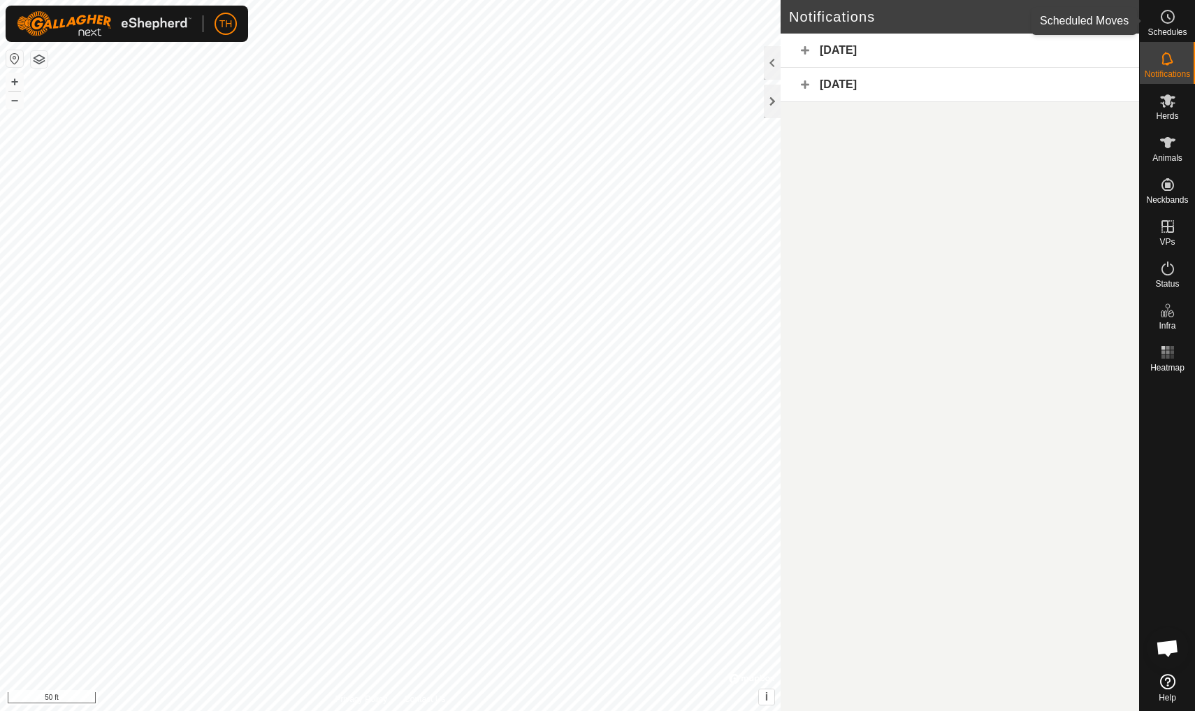
click at [925, 18] on icon at bounding box center [1169, 17] width 2 height 4
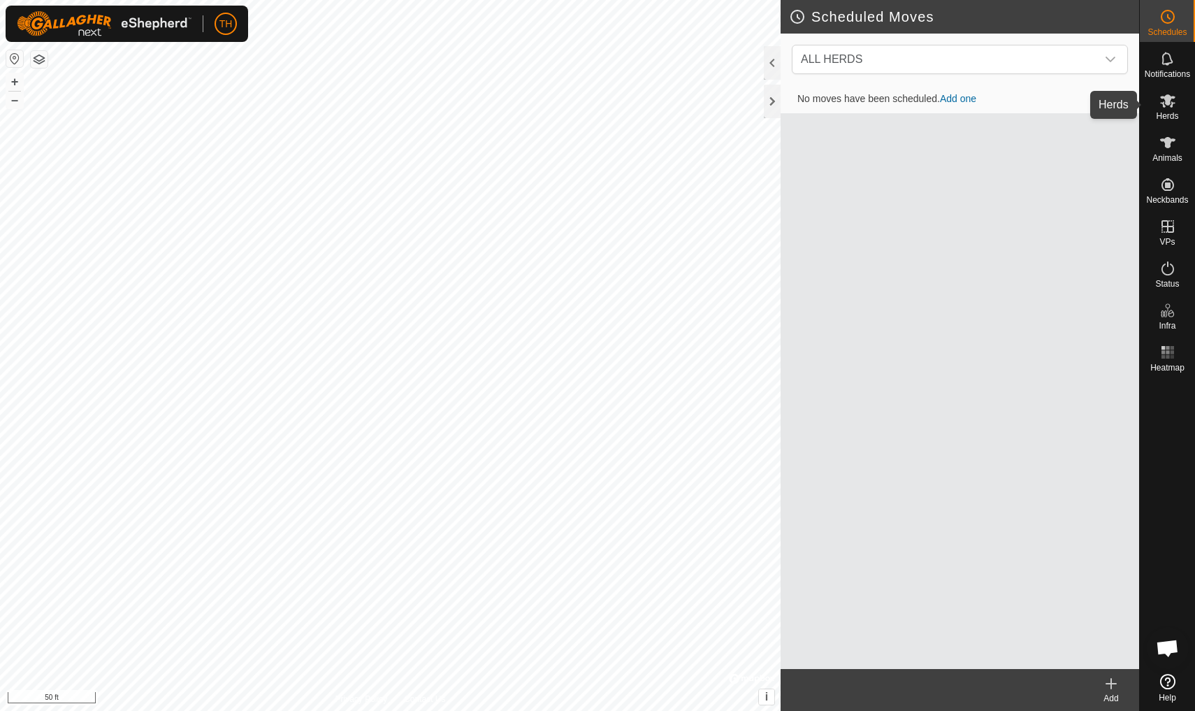
click at [925, 106] on icon at bounding box center [1167, 100] width 15 height 13
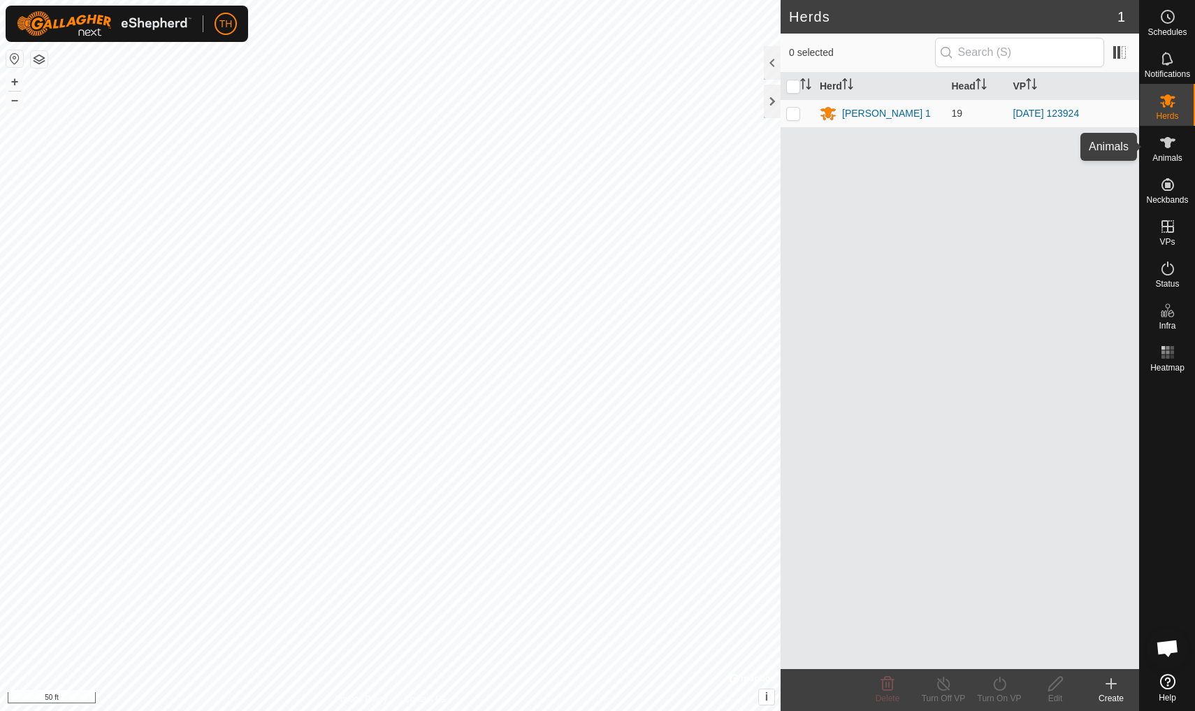
click at [925, 148] on icon at bounding box center [1168, 142] width 17 height 17
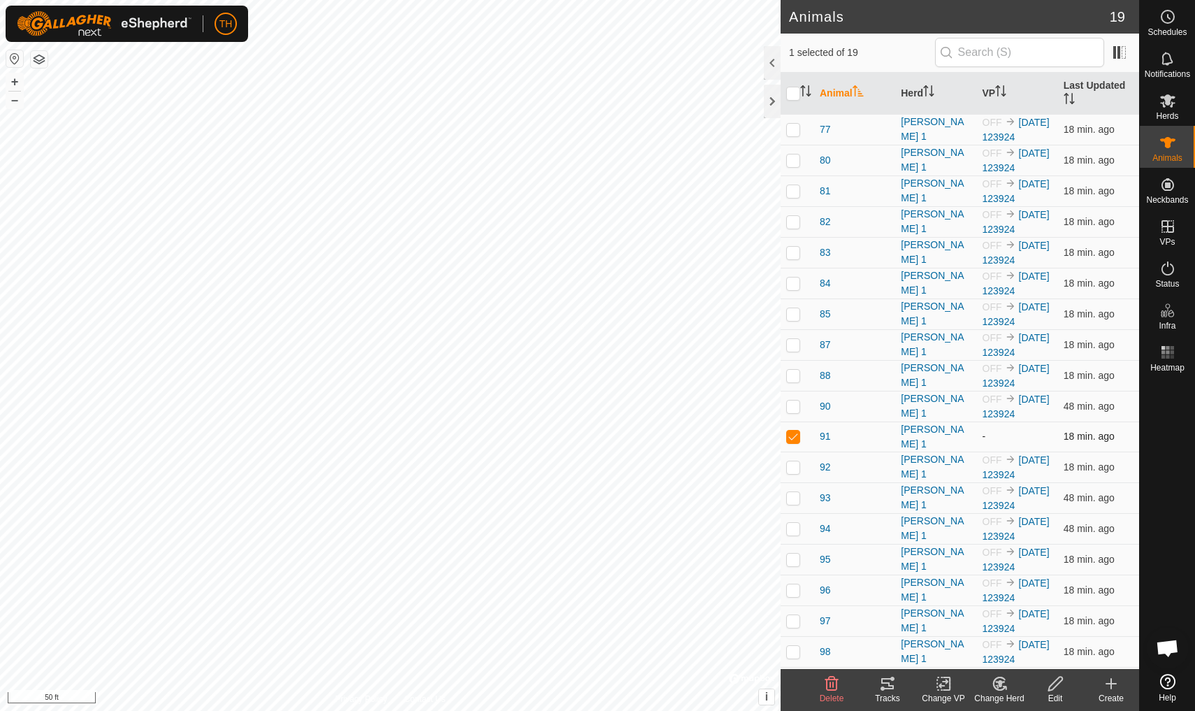
click at [792, 436] on p-checkbox at bounding box center [793, 436] width 14 height 11
checkbox input "false"
click at [925, 354] on icon at bounding box center [1168, 352] width 17 height 17
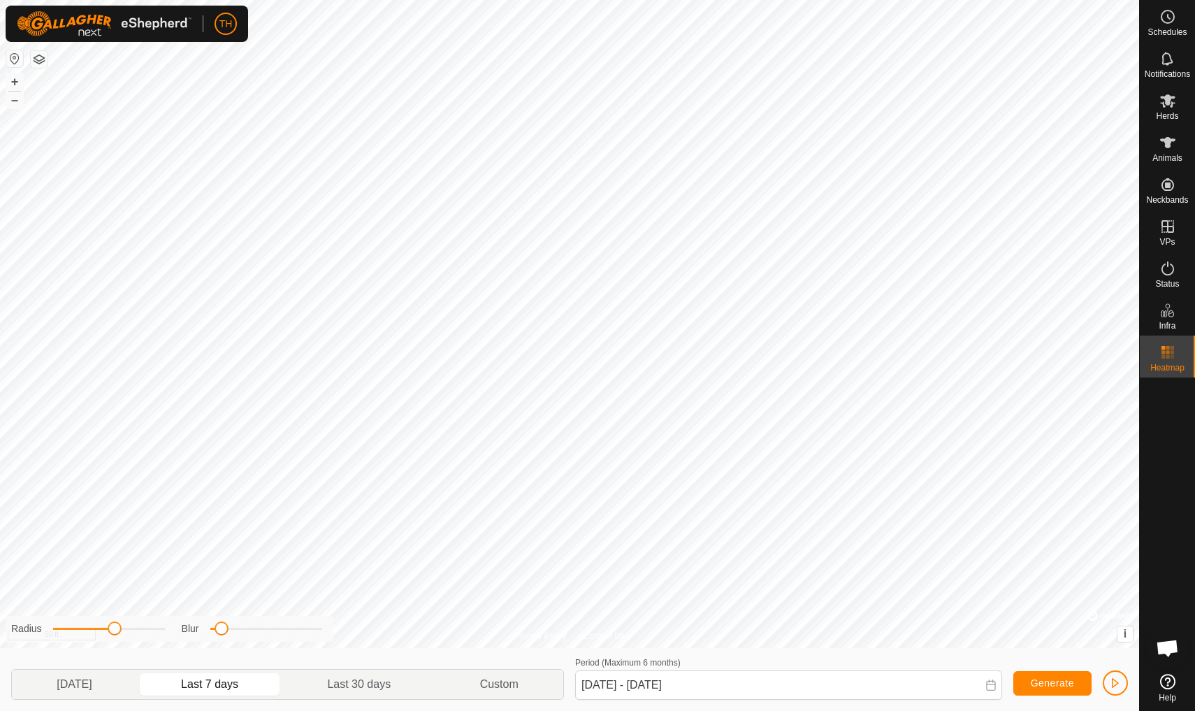
click at [925, 354] on icon at bounding box center [1168, 352] width 17 height 17
click at [925, 103] on icon at bounding box center [1167, 100] width 15 height 13
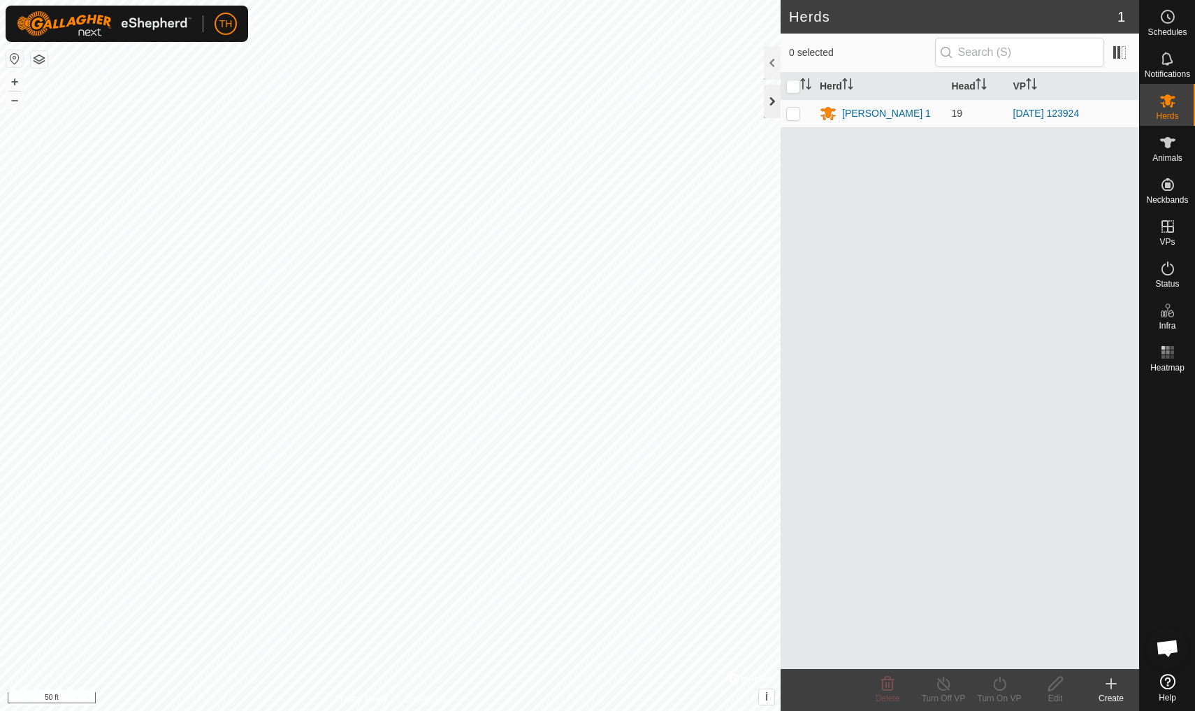
click at [779, 97] on div at bounding box center [772, 102] width 17 height 34
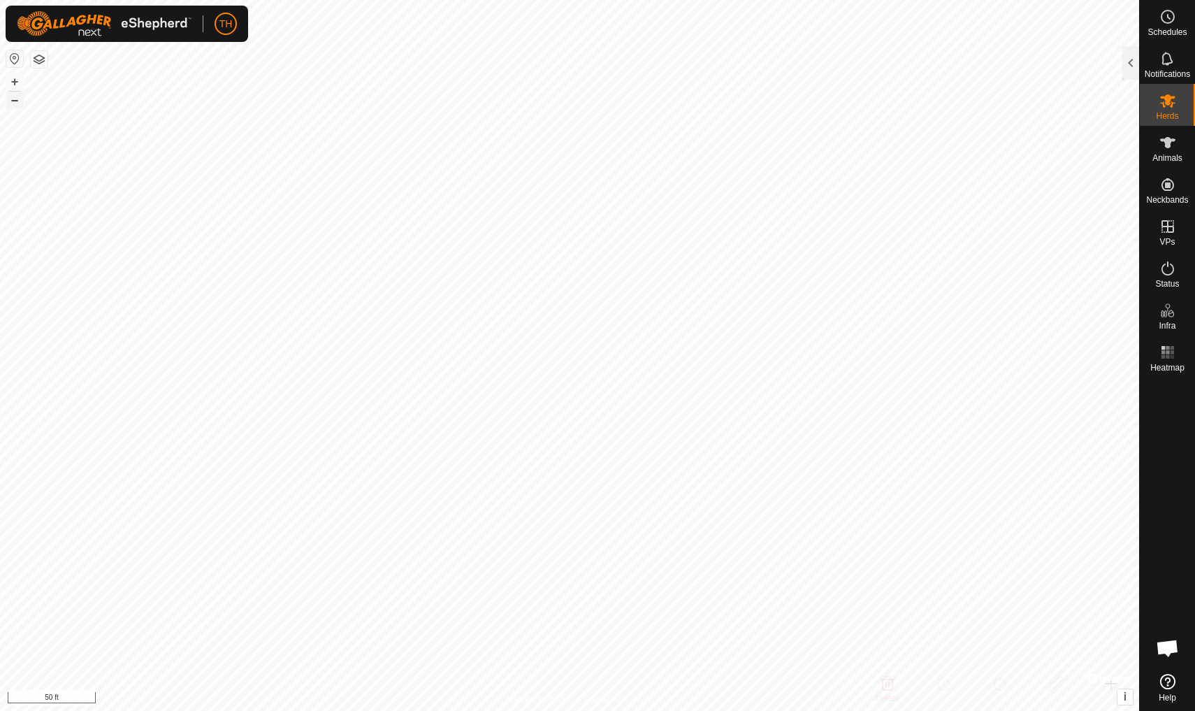
click at [10, 96] on button "–" at bounding box center [14, 100] width 17 height 17
